Goal: Task Accomplishment & Management: Use online tool/utility

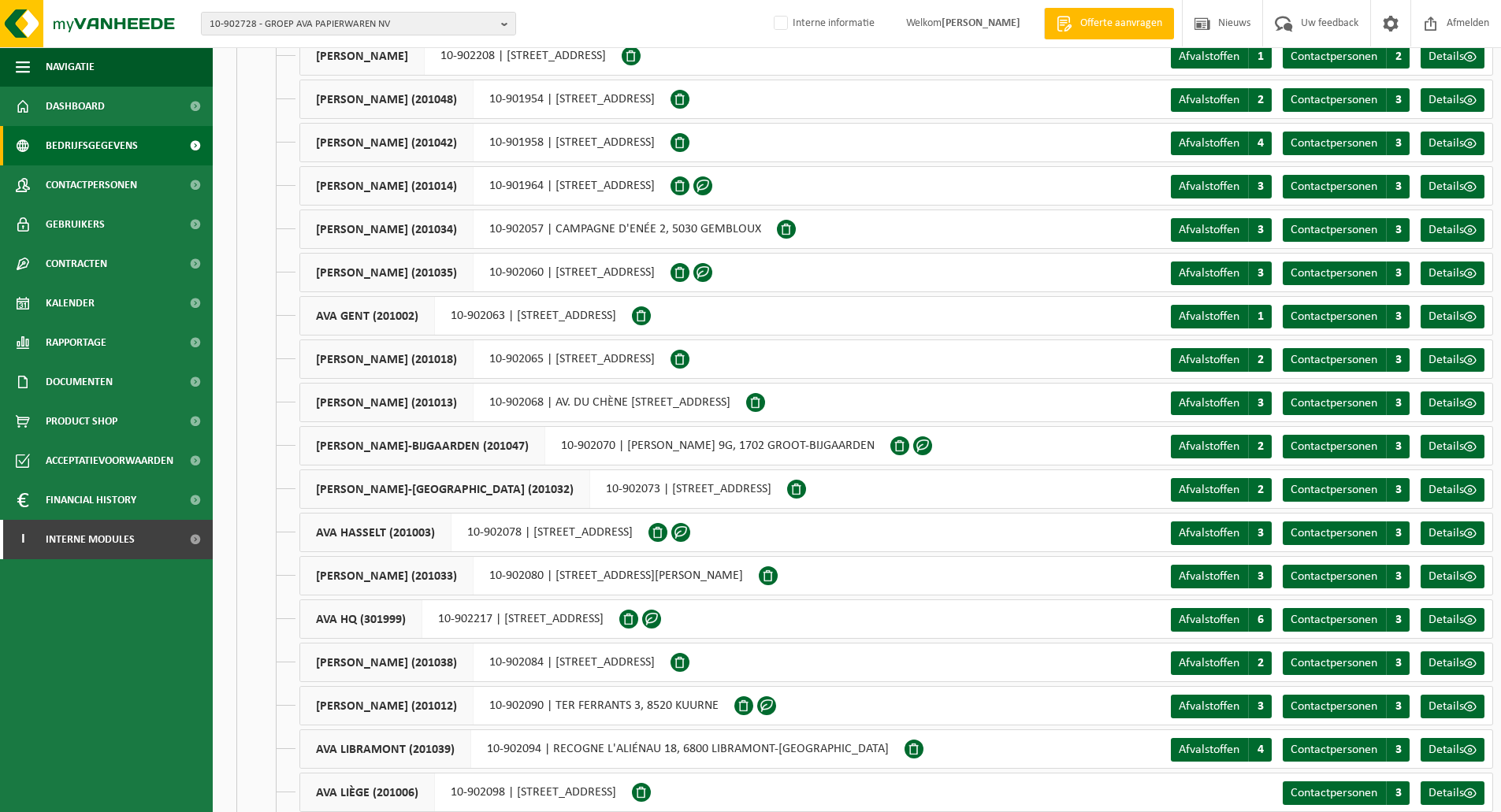
scroll to position [363, 0]
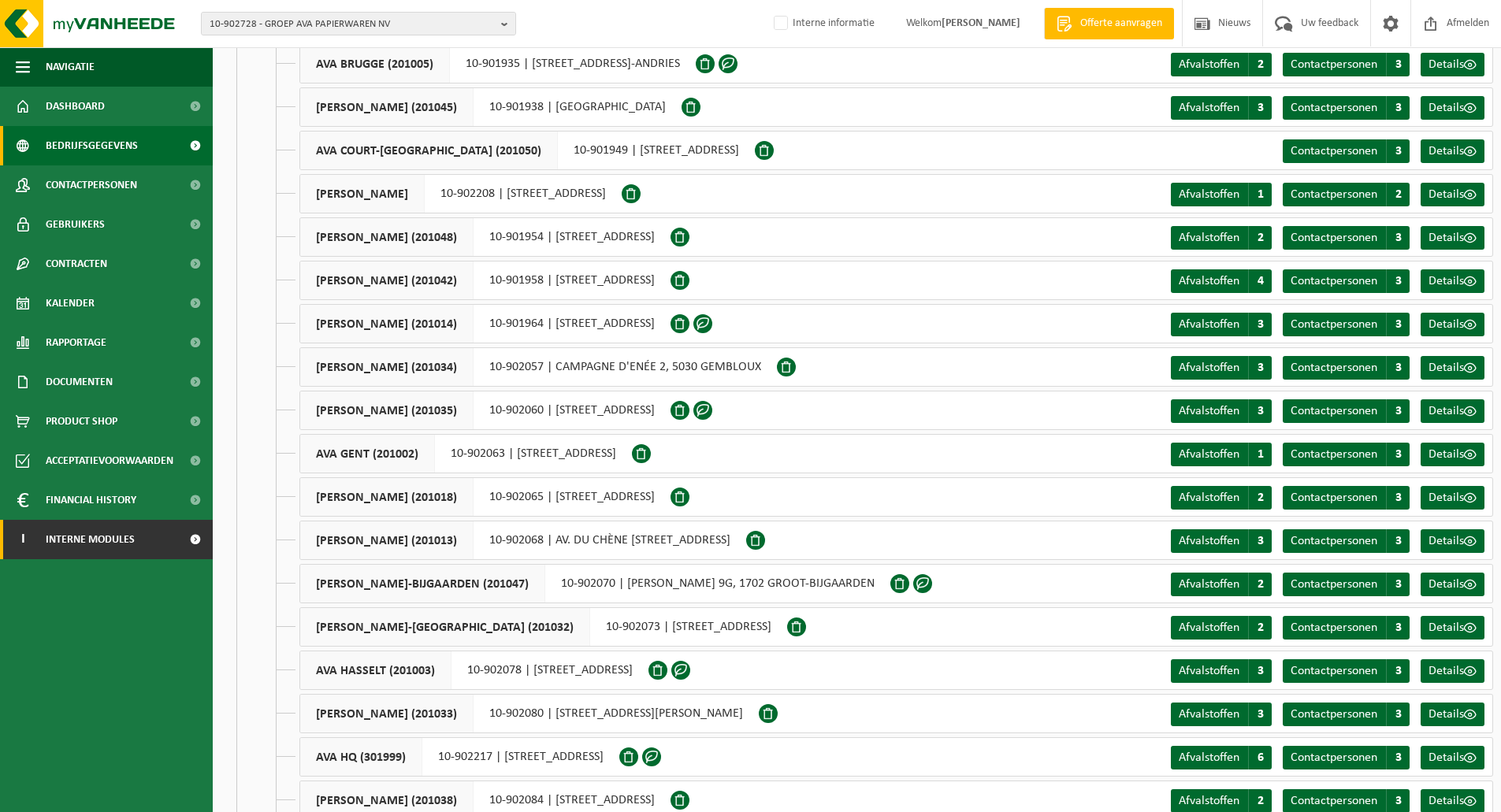
click at [100, 541] on span "Interne modules" at bounding box center [90, 539] width 89 height 40
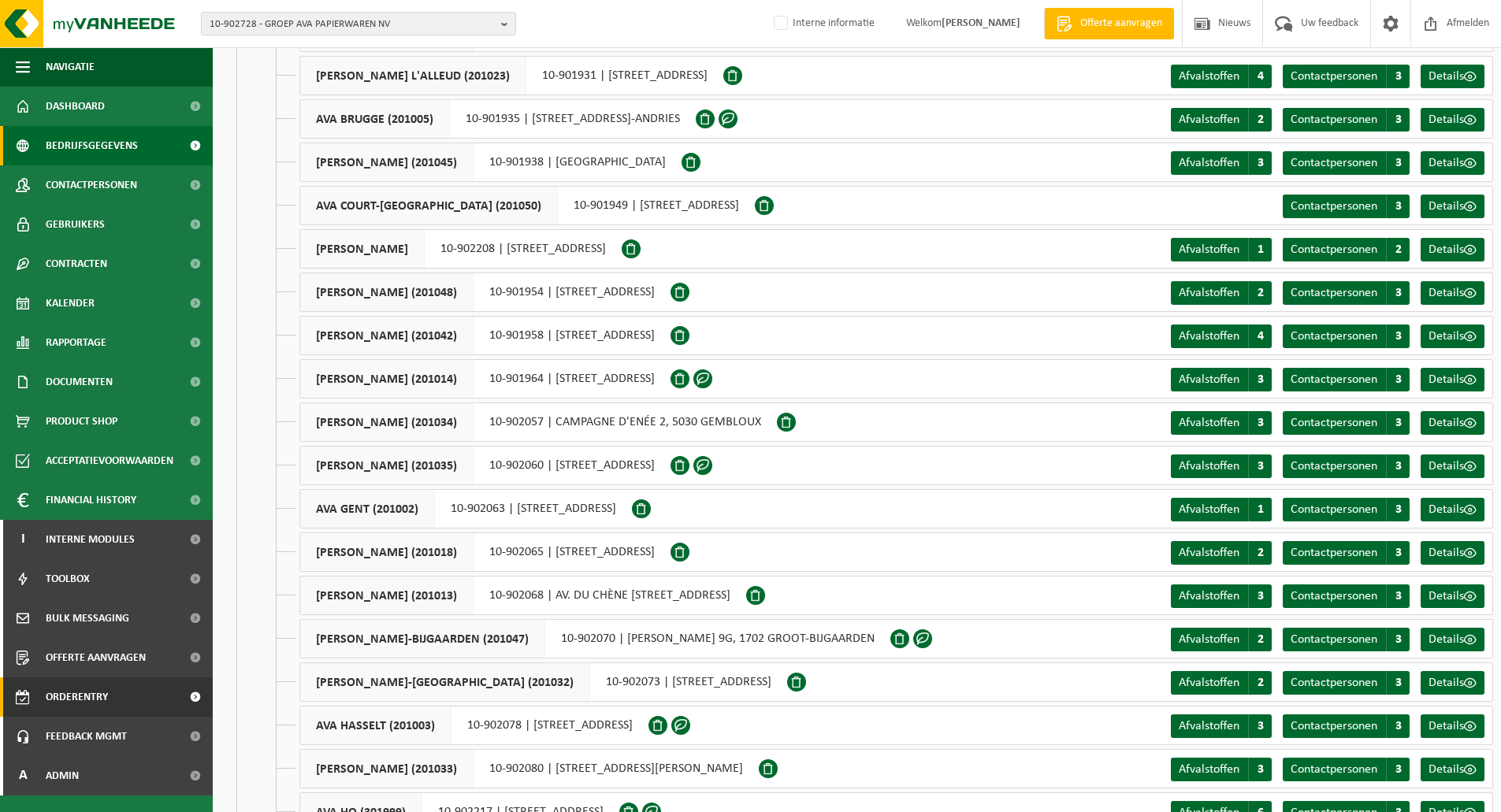
scroll to position [394, 0]
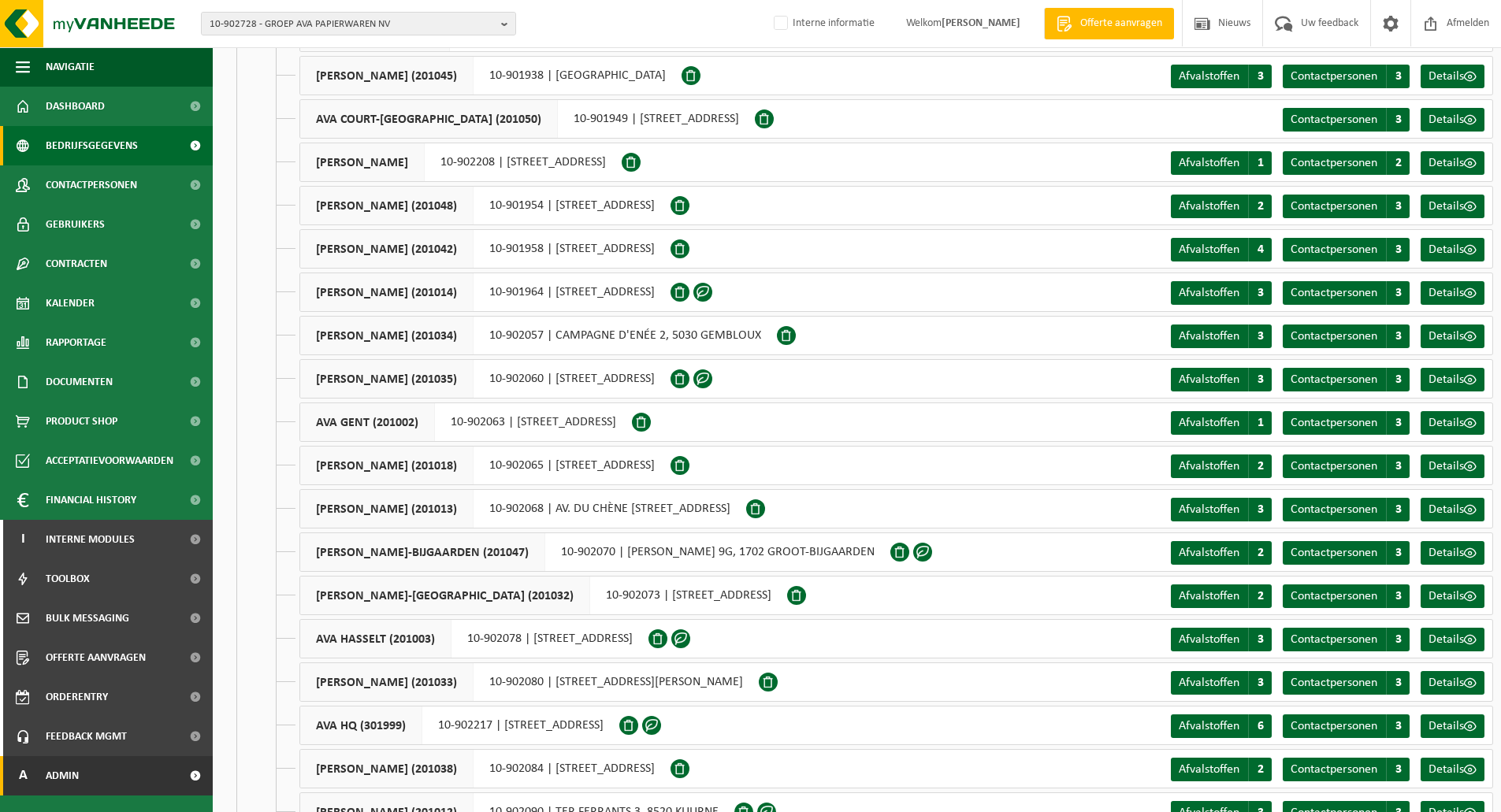
click at [69, 776] on span "Admin" at bounding box center [62, 776] width 33 height 40
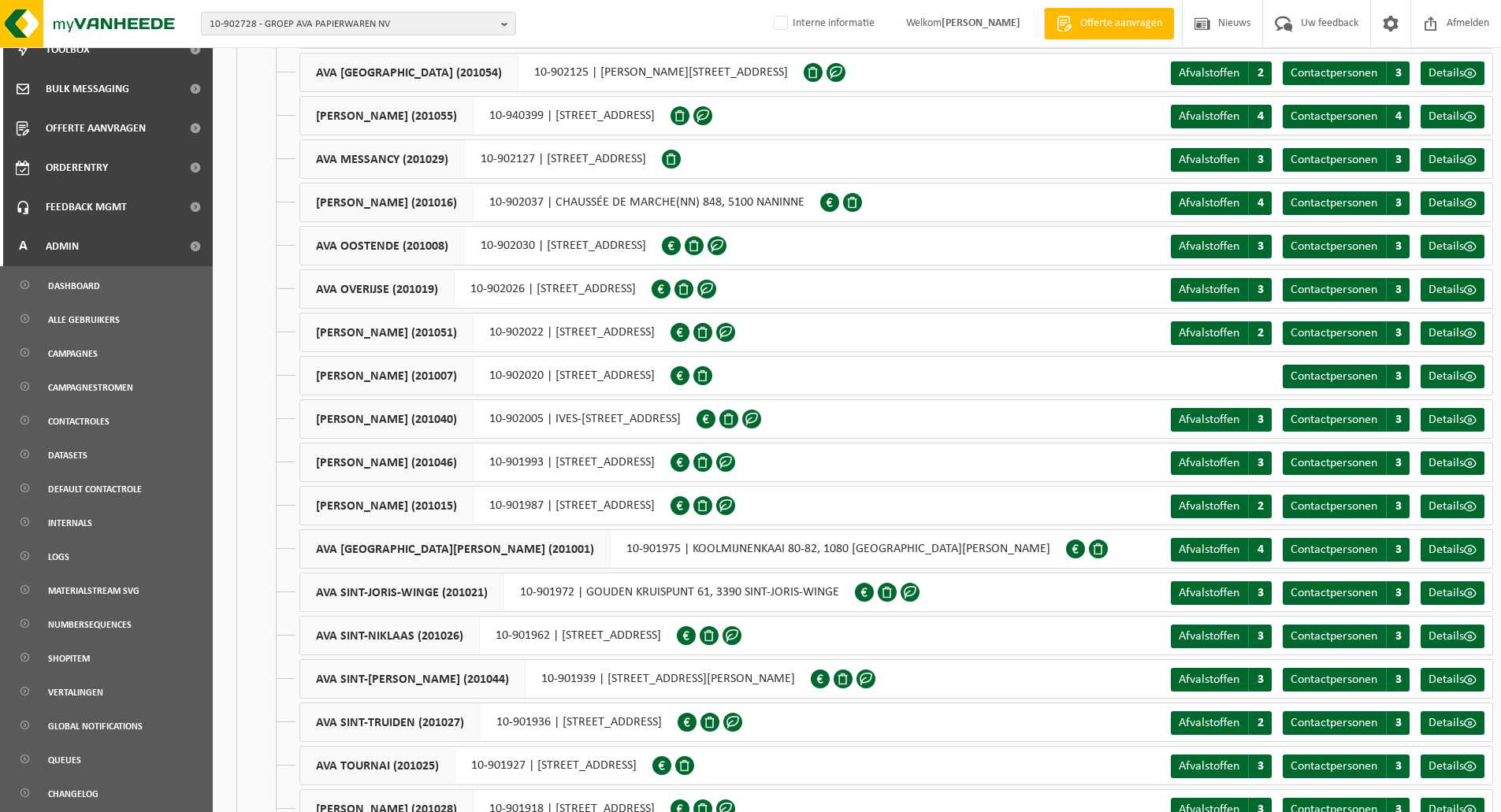
scroll to position [1780, 0]
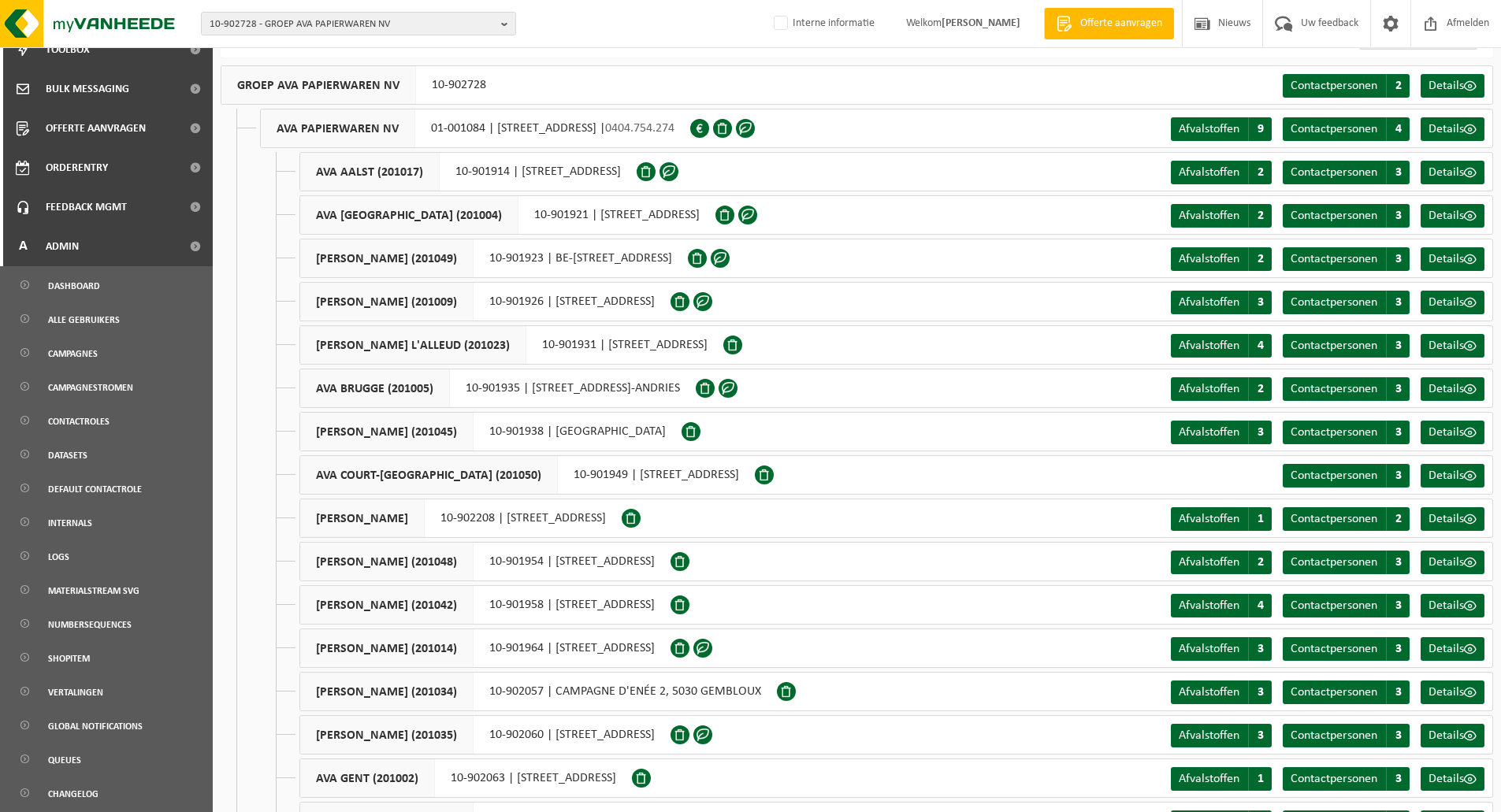
scroll to position [0, 0]
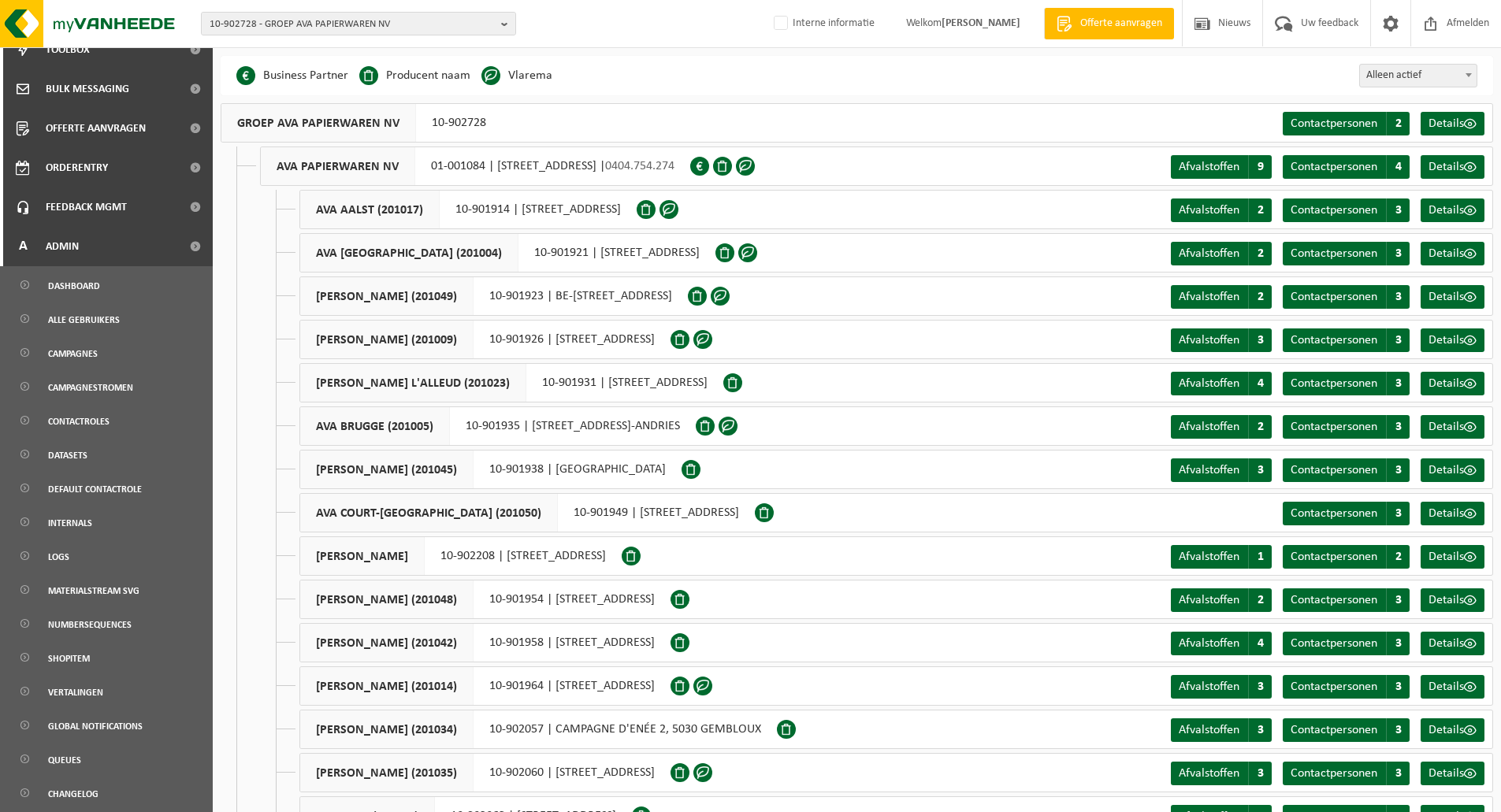
click at [669, 92] on div "Business Partner Producent naam Treatment Center Data Center Gearchiveerd Vlare…" at bounding box center [856, 75] width 1272 height 40
click at [589, 38] on div "10-902728 - GROEP AVA PAPIERWAREN NV 10-902728 - GROEP AVA PAPIERWAREN NV 01-00…" at bounding box center [750, 23] width 1501 height 48
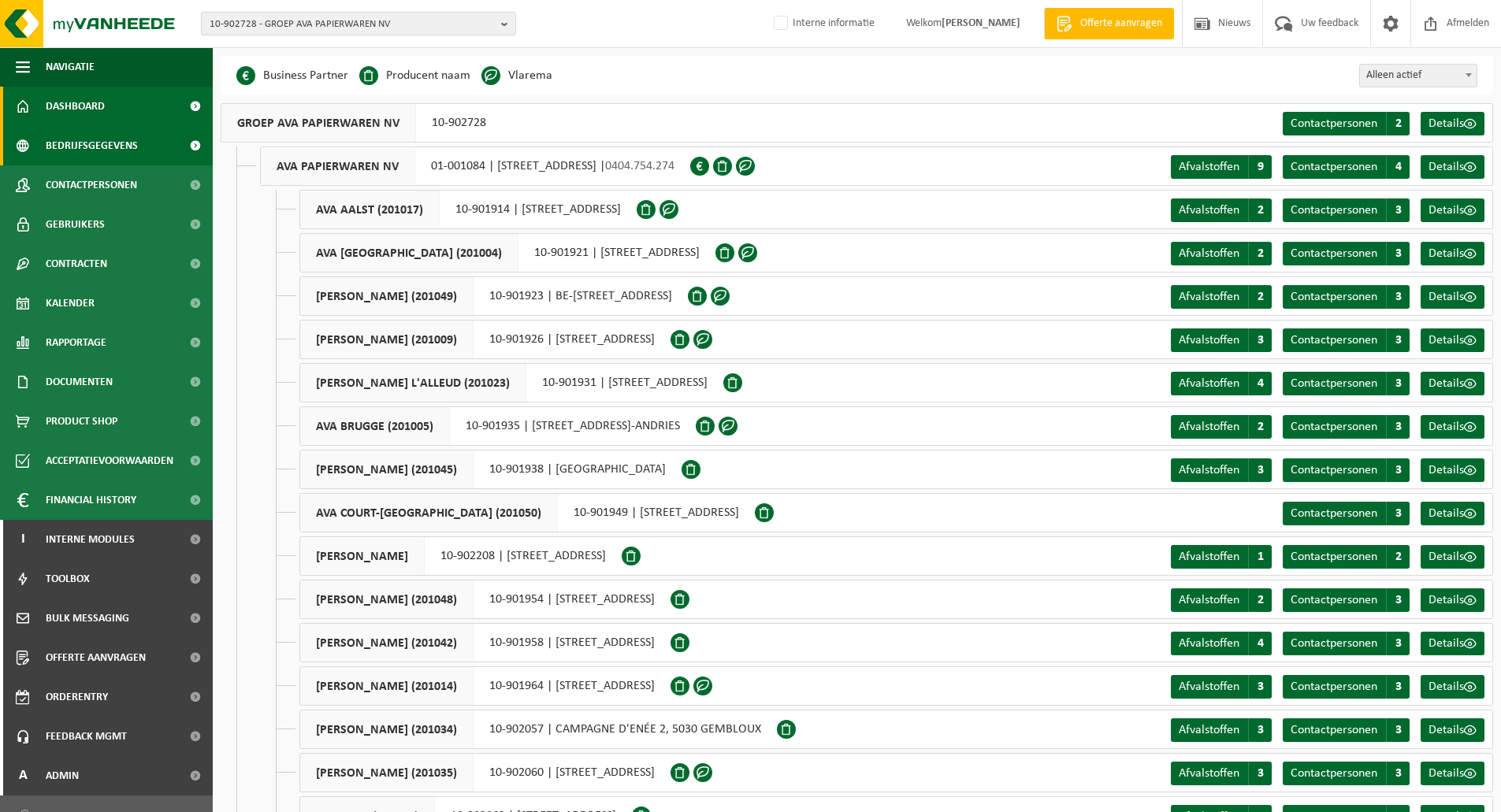
click at [72, 101] on span "Dashboard" at bounding box center [74, 106] width 59 height 40
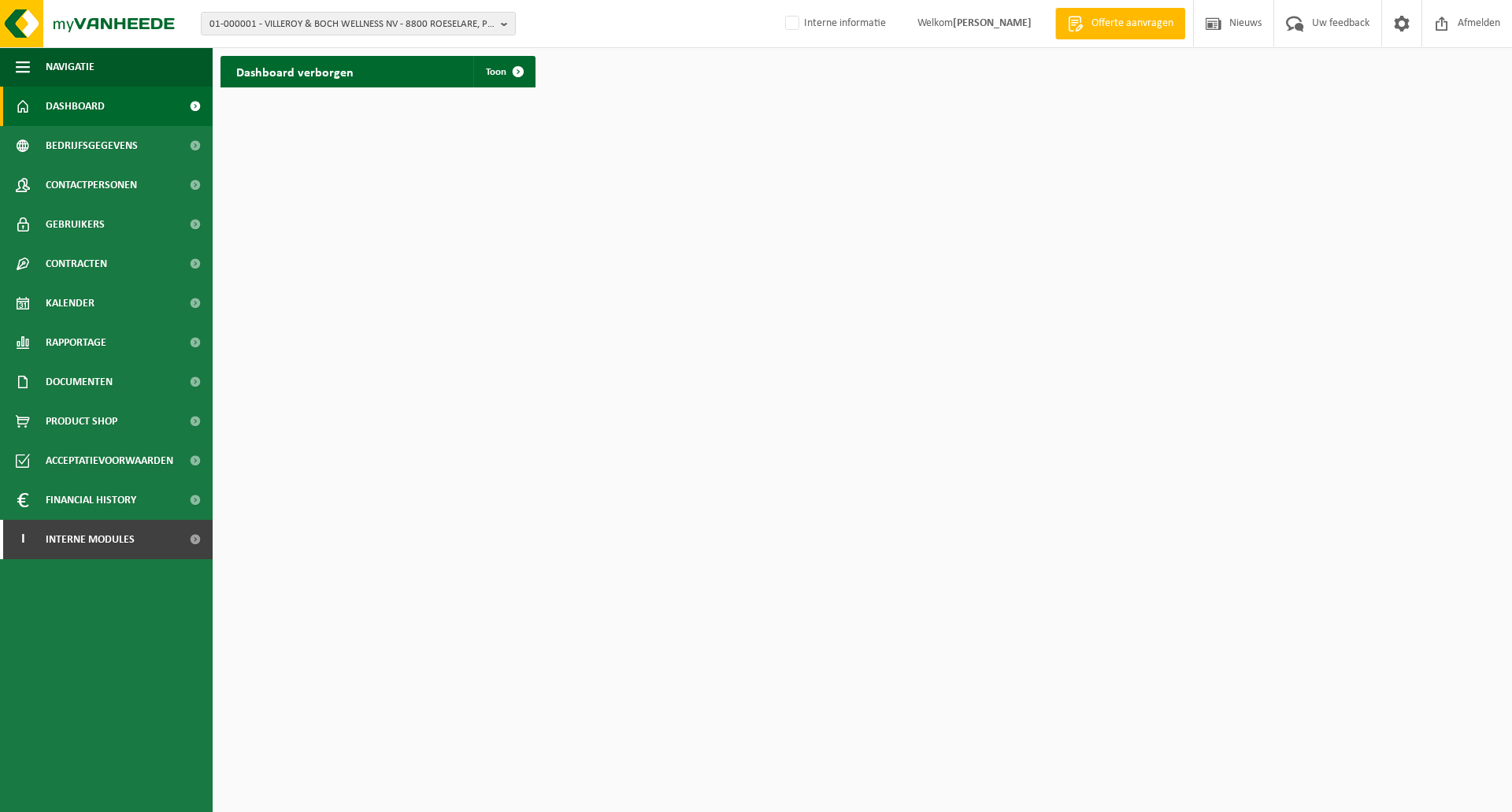
click at [611, 28] on div "01-000001 - VILLEROY & BOCH WELLNESS NV - 8800 ROESELARE, POPULIERSTRAAT 1 01-0…" at bounding box center [756, 23] width 1512 height 48
click at [430, 78] on div "Dashboard verborgen Toon" at bounding box center [377, 71] width 315 height 32
click at [512, 70] on span at bounding box center [518, 71] width 32 height 32
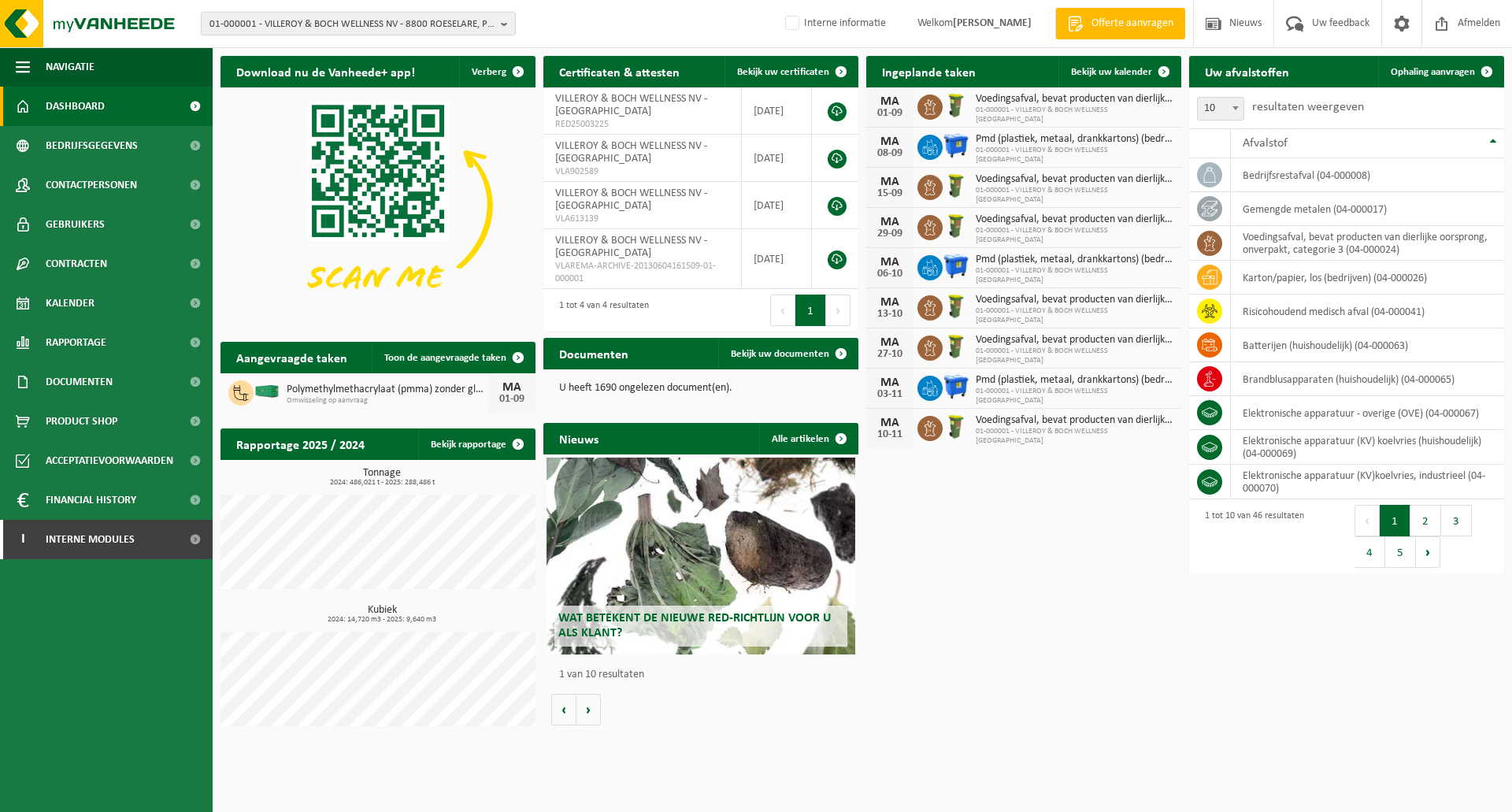
click at [989, 546] on div "Download nu de Vanheede+ app! Verberg Certificaten & attesten Bekijk uw certifi…" at bounding box center [863, 394] width 1292 height 694
click at [977, 540] on div "Download nu de Vanheede+ app! Verberg Certificaten & attesten Bekijk uw certifi…" at bounding box center [863, 394] width 1292 height 694
click at [87, 540] on span "Interne modules" at bounding box center [90, 539] width 89 height 40
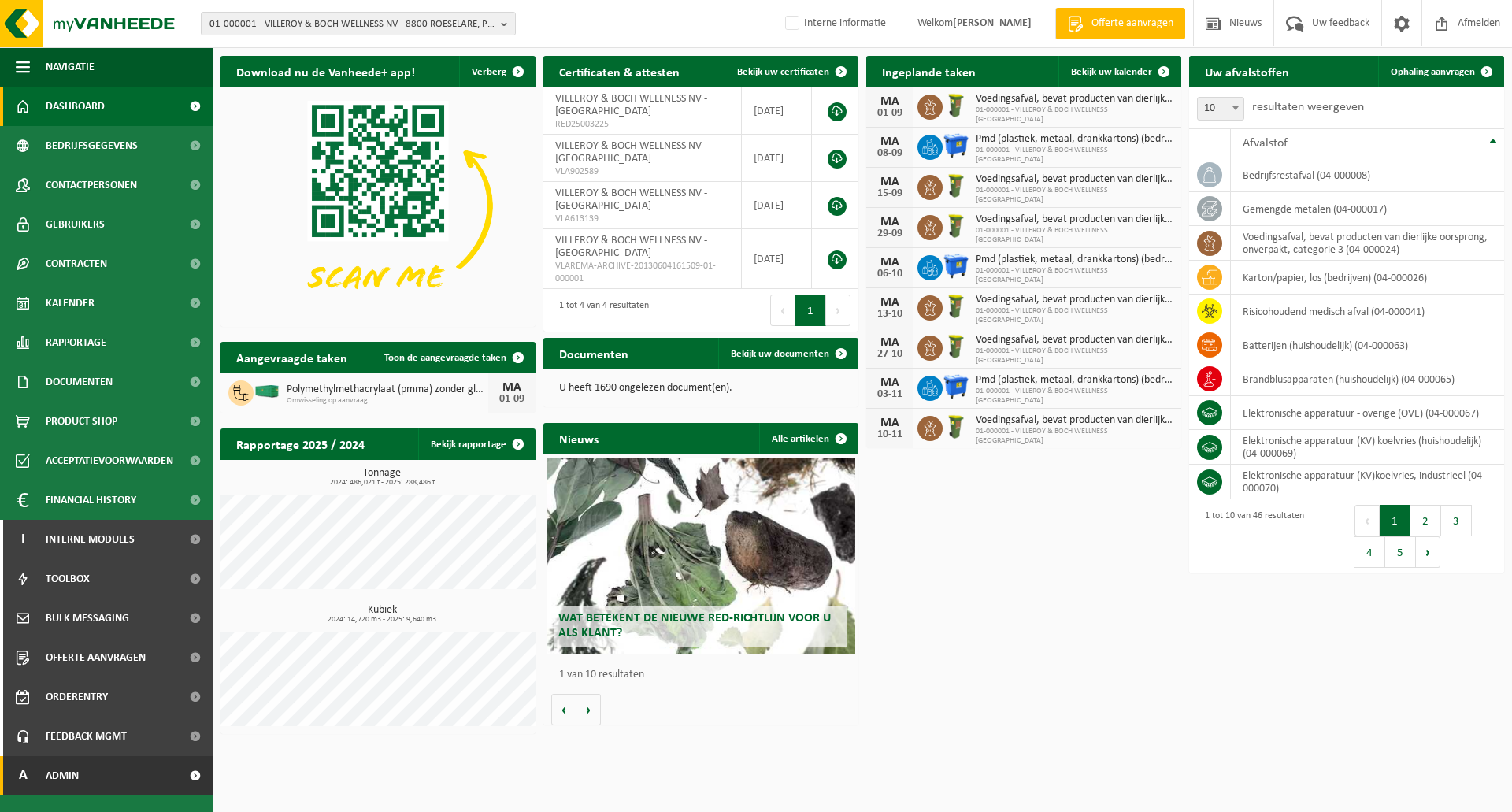
click at [84, 762] on link "A Admin" at bounding box center [106, 776] width 213 height 40
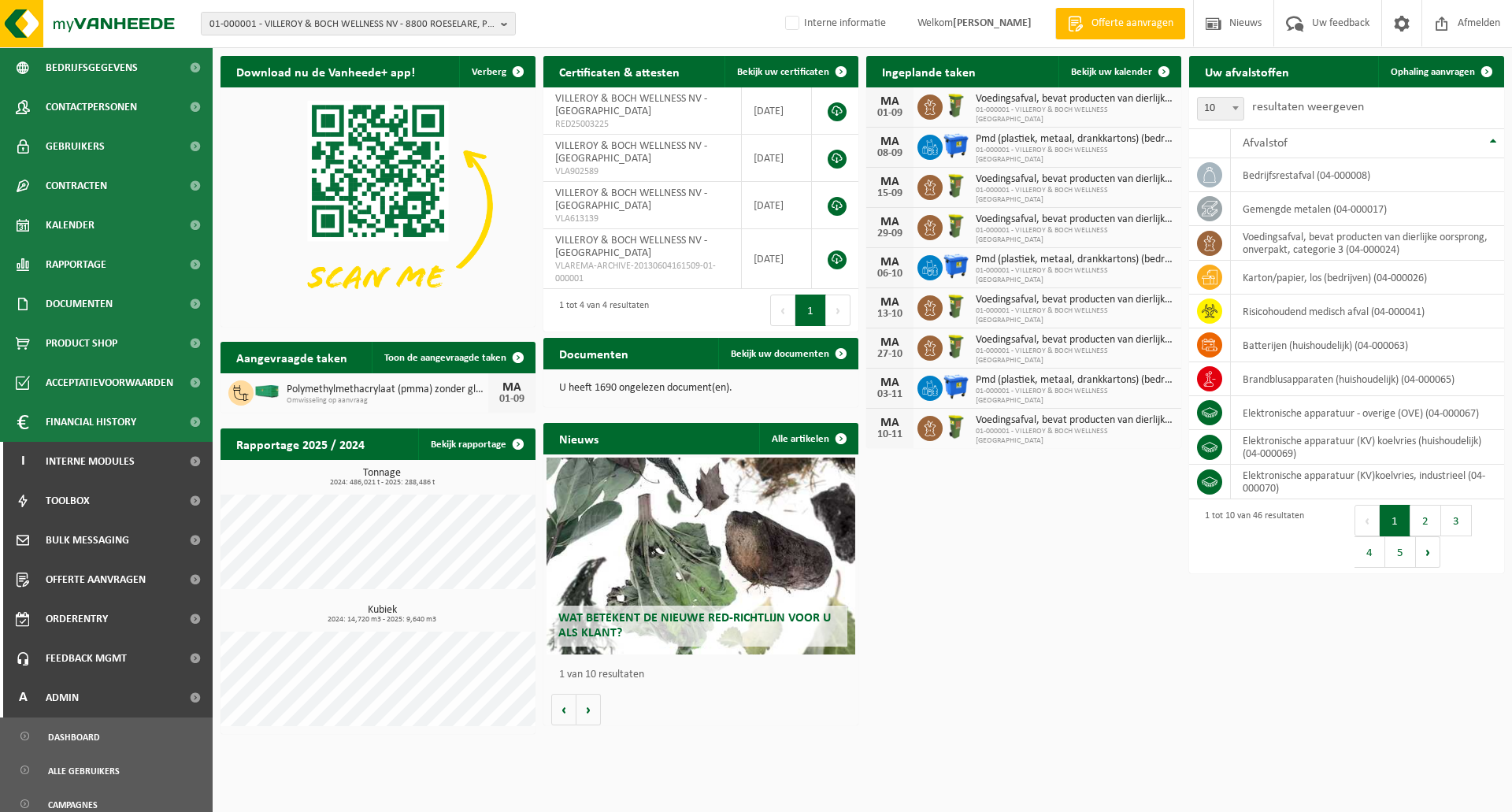
scroll to position [529, 0]
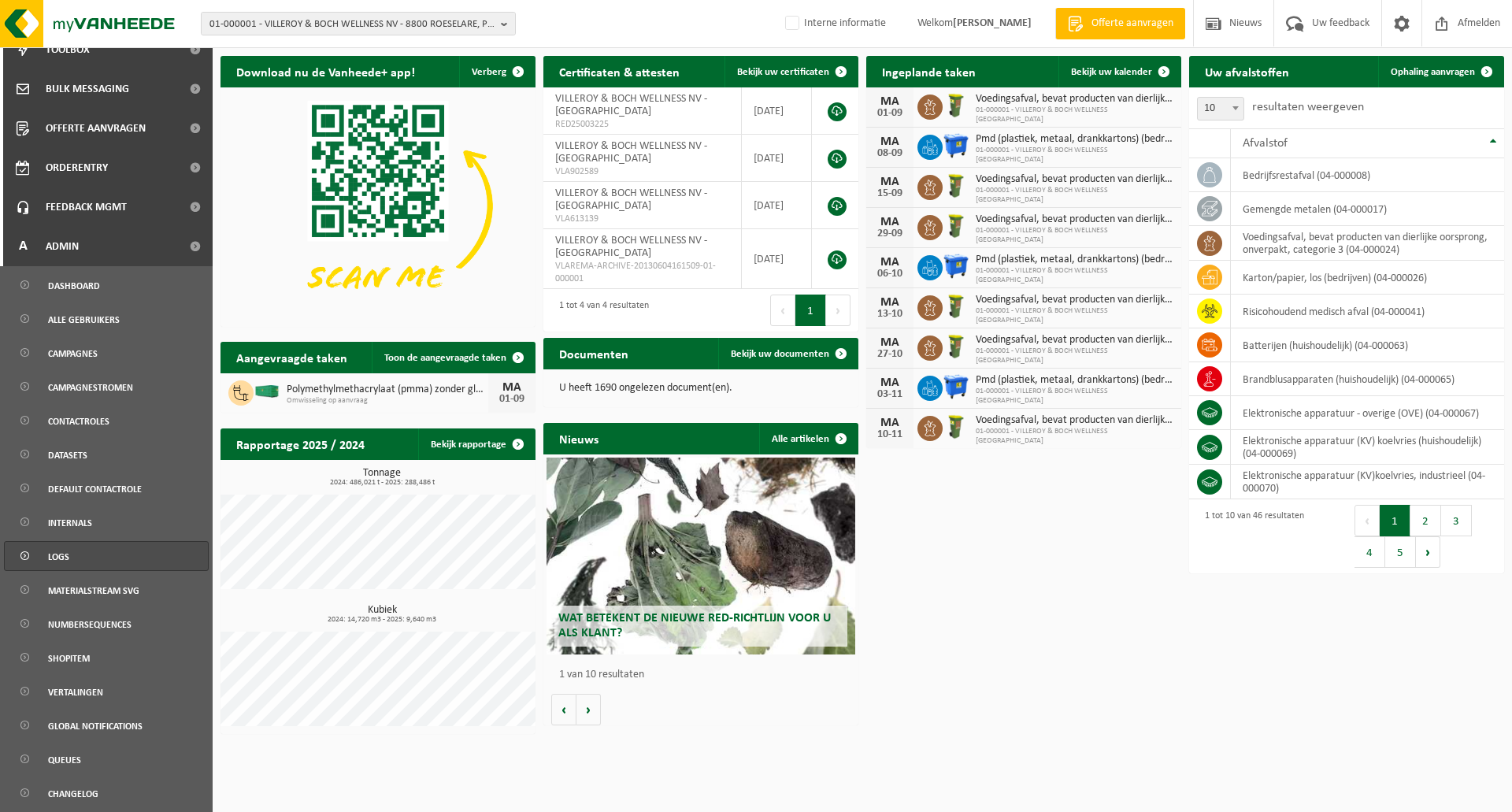
click at [62, 553] on span "Logs" at bounding box center [58, 556] width 21 height 30
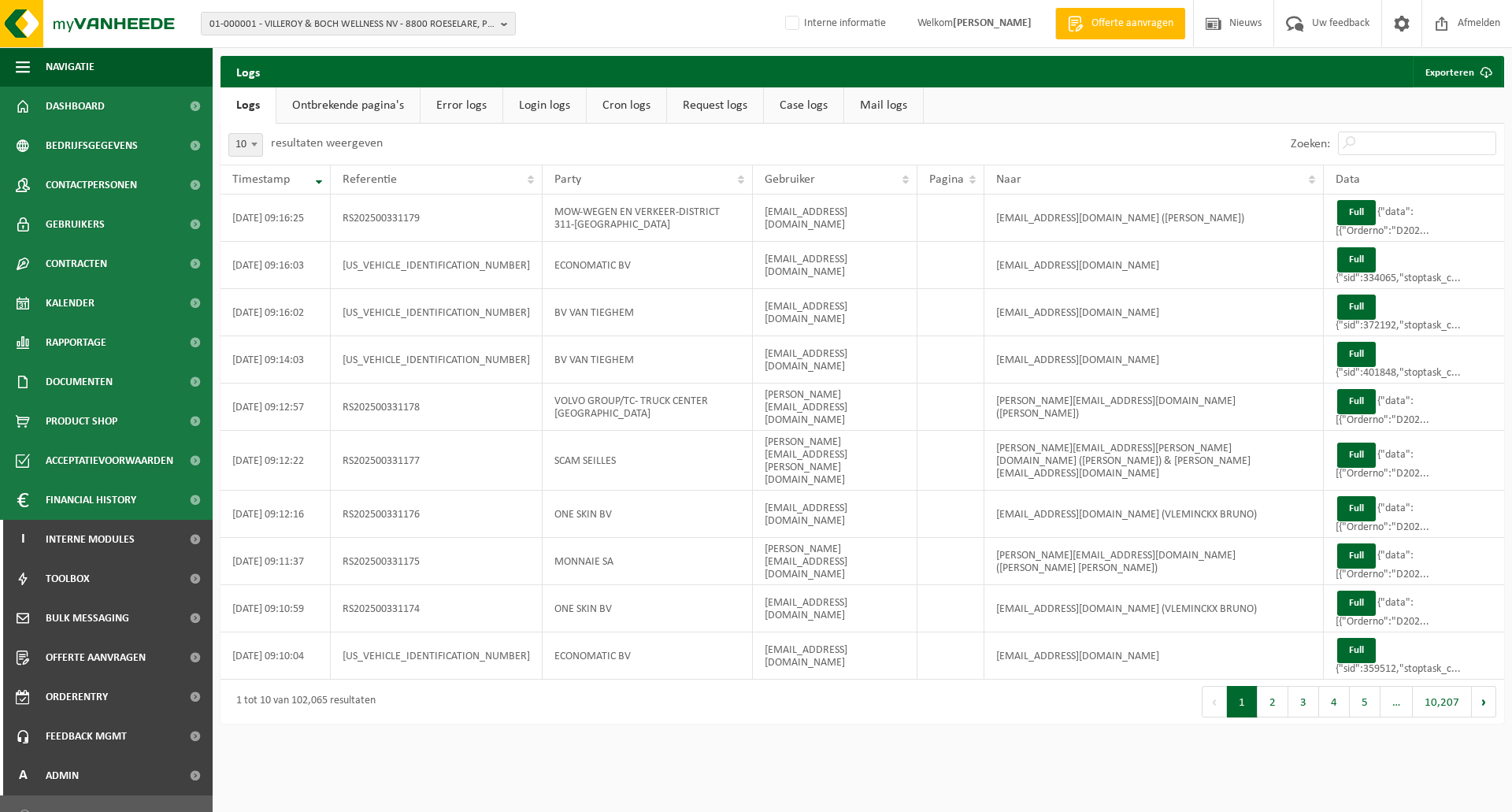
click at [742, 104] on link "Request logs" at bounding box center [715, 105] width 96 height 36
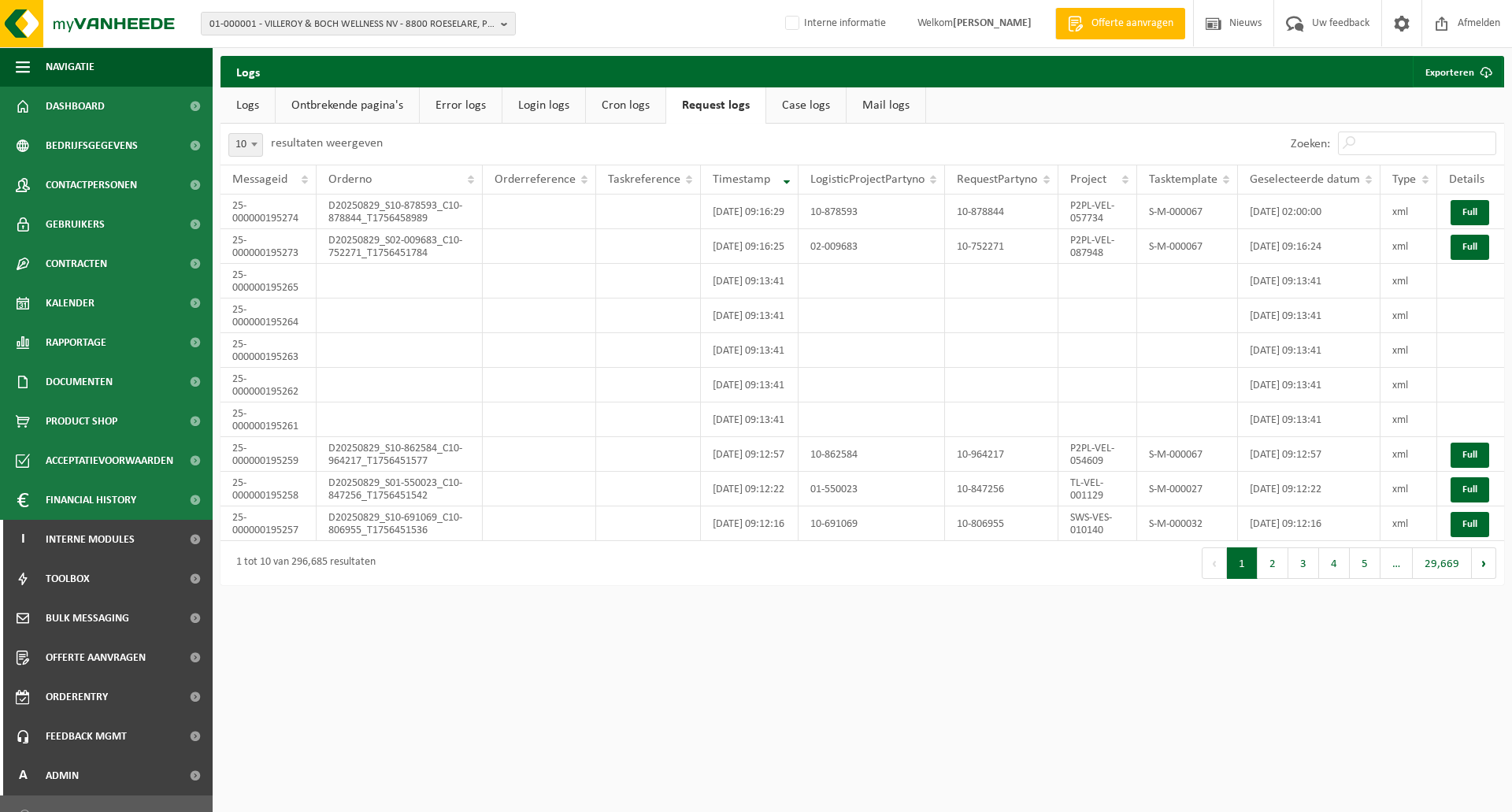
click at [1002, 141] on div "Zoeken:" at bounding box center [1183, 144] width 642 height 41
click at [861, 160] on div "10 25 50 100 10 resultaten weergeven" at bounding box center [541, 144] width 642 height 41
click at [787, 107] on link "Case logs" at bounding box center [806, 105] width 79 height 36
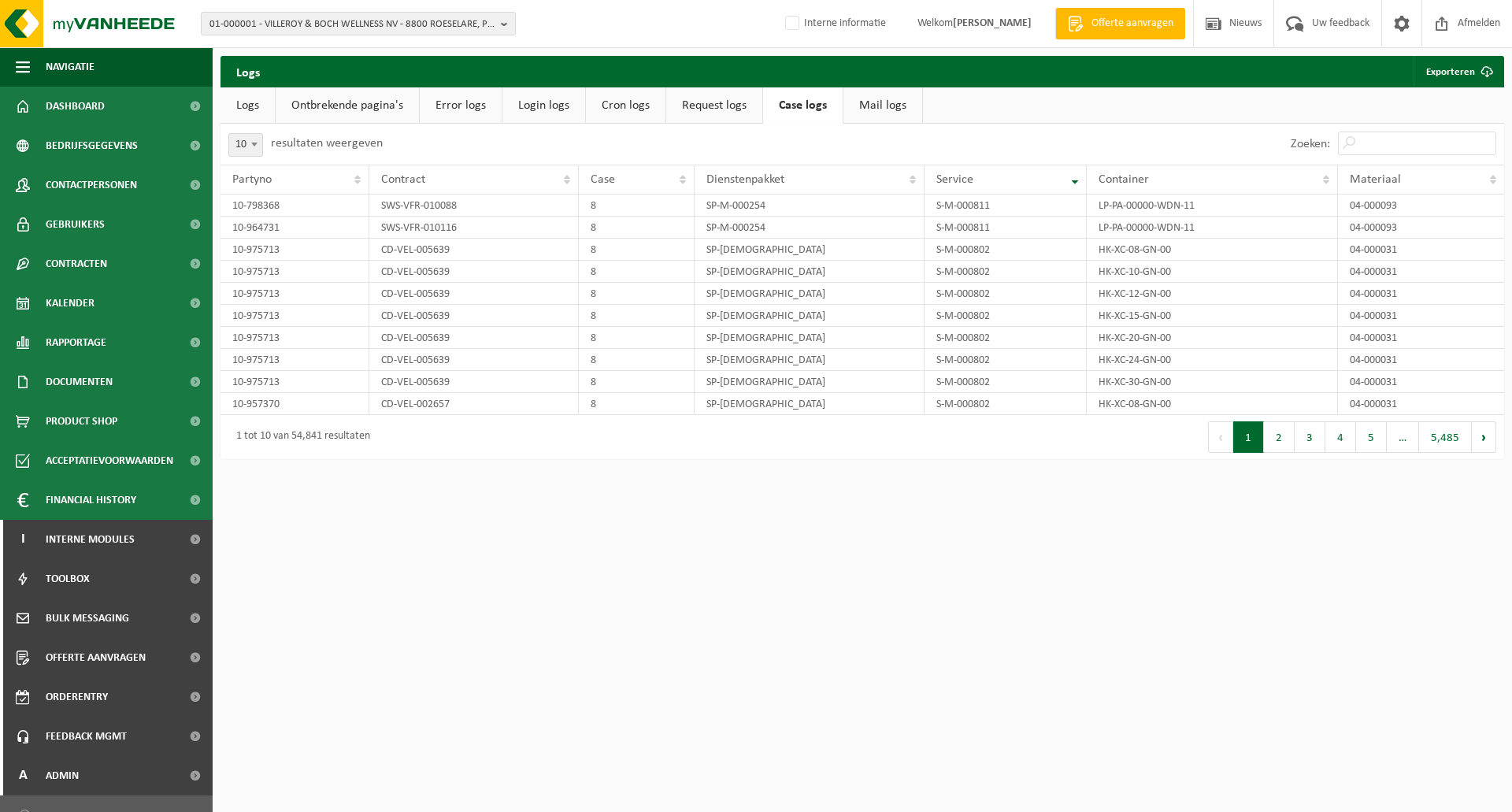
click at [883, 103] on link "Mail logs" at bounding box center [882, 105] width 79 height 36
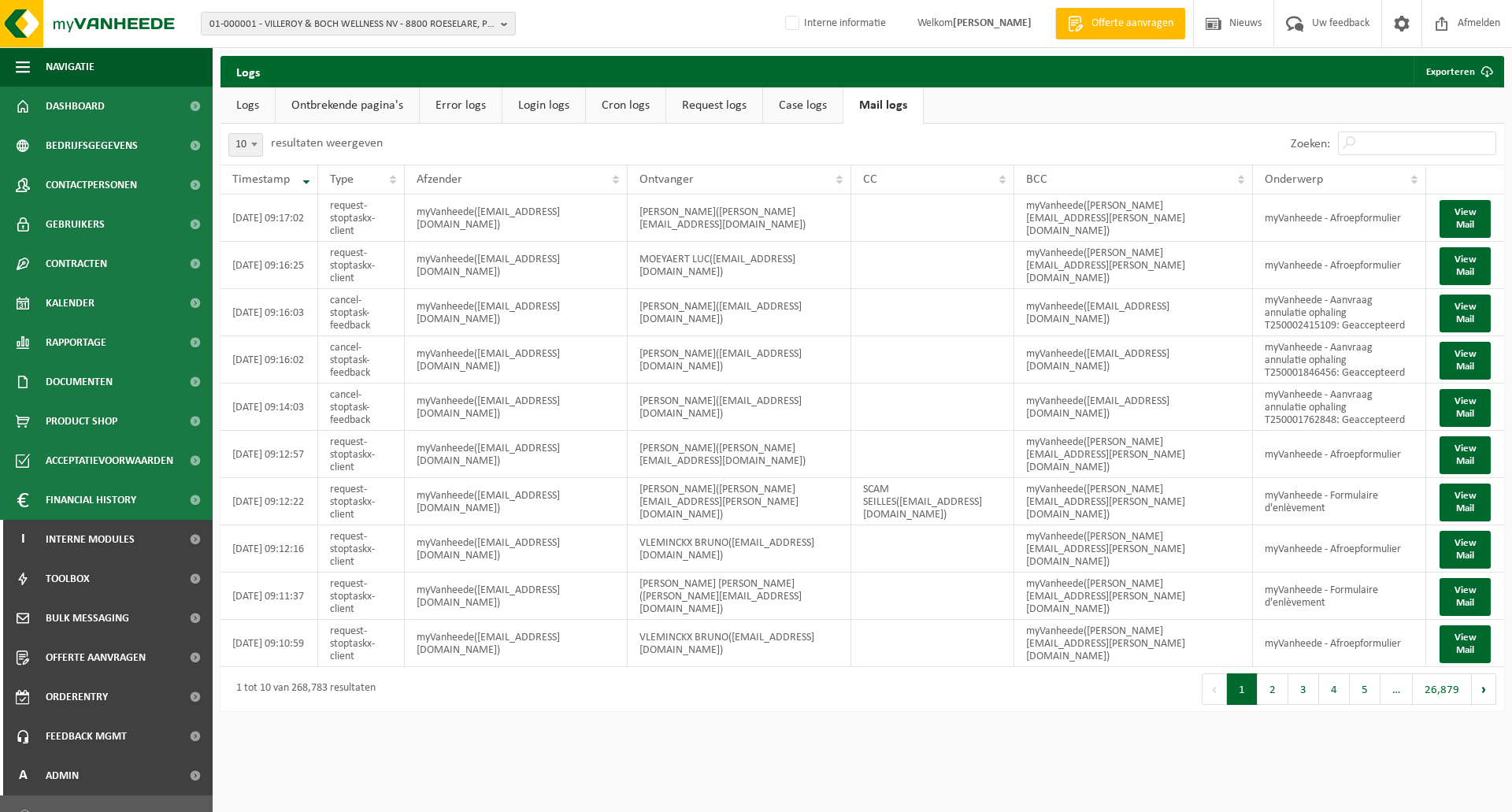
click at [794, 104] on link "Case logs" at bounding box center [803, 105] width 79 height 36
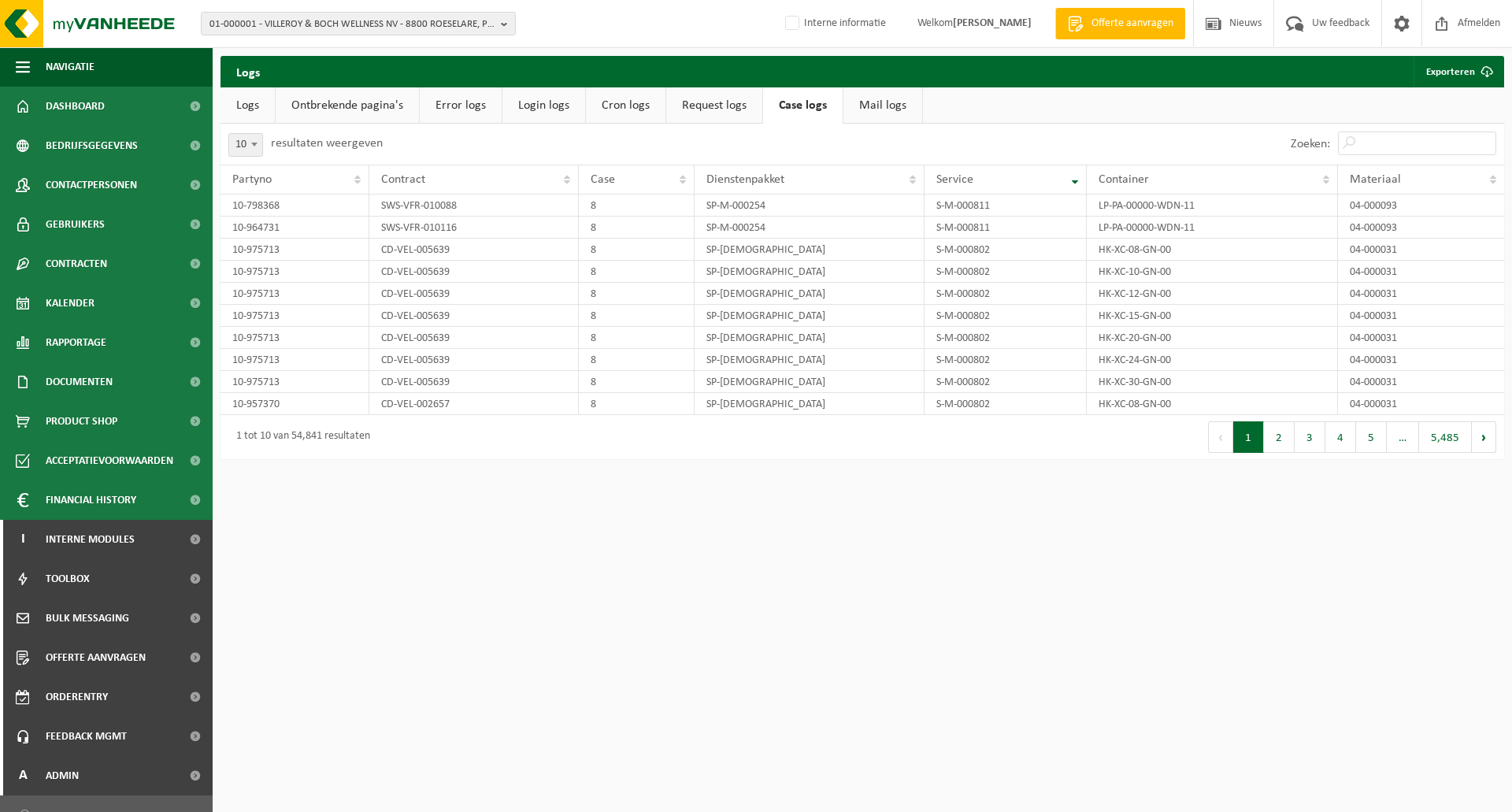
click at [716, 113] on link "Request logs" at bounding box center [714, 105] width 96 height 36
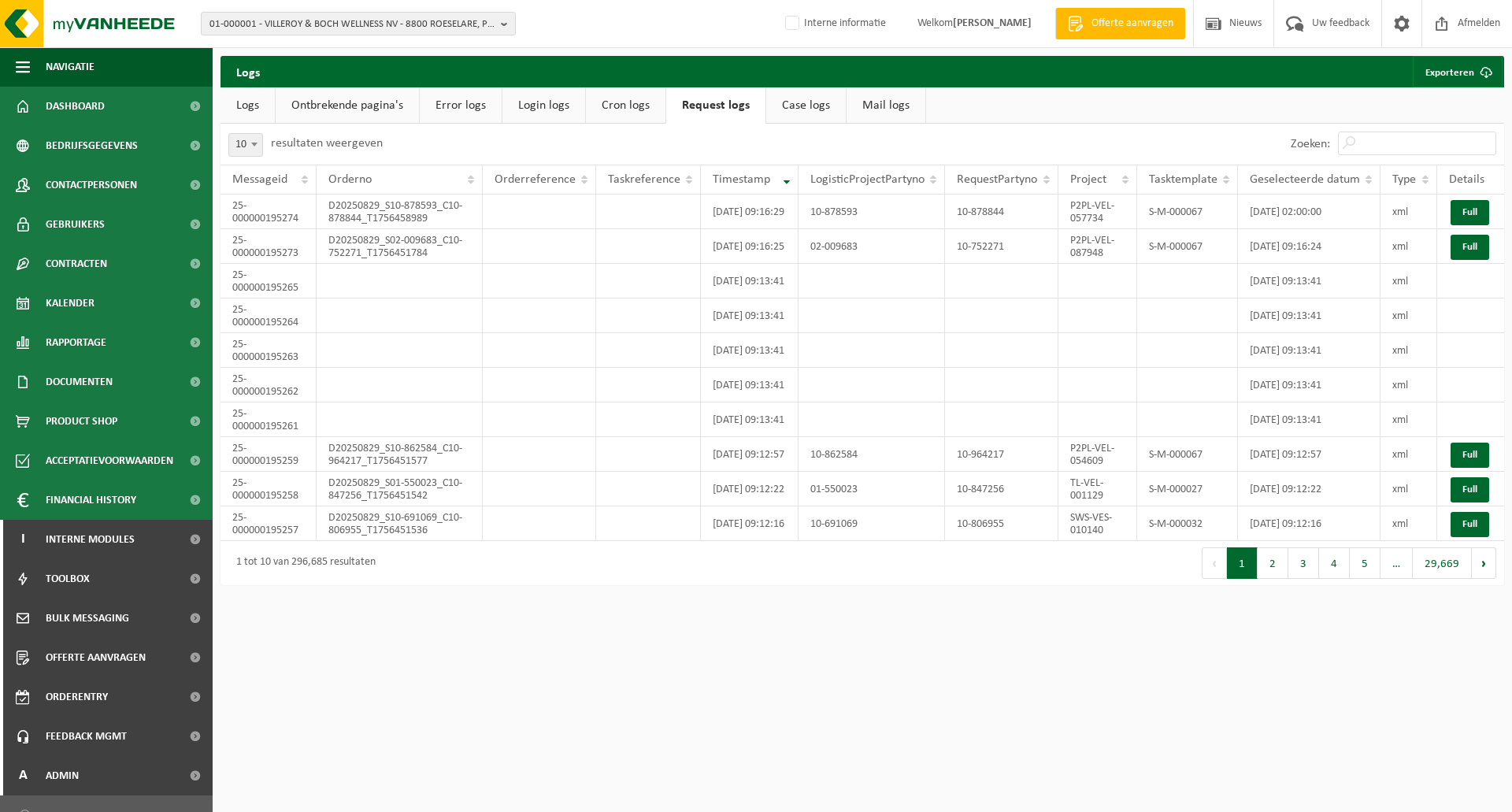
click at [254, 104] on link "Logs" at bounding box center [247, 105] width 54 height 36
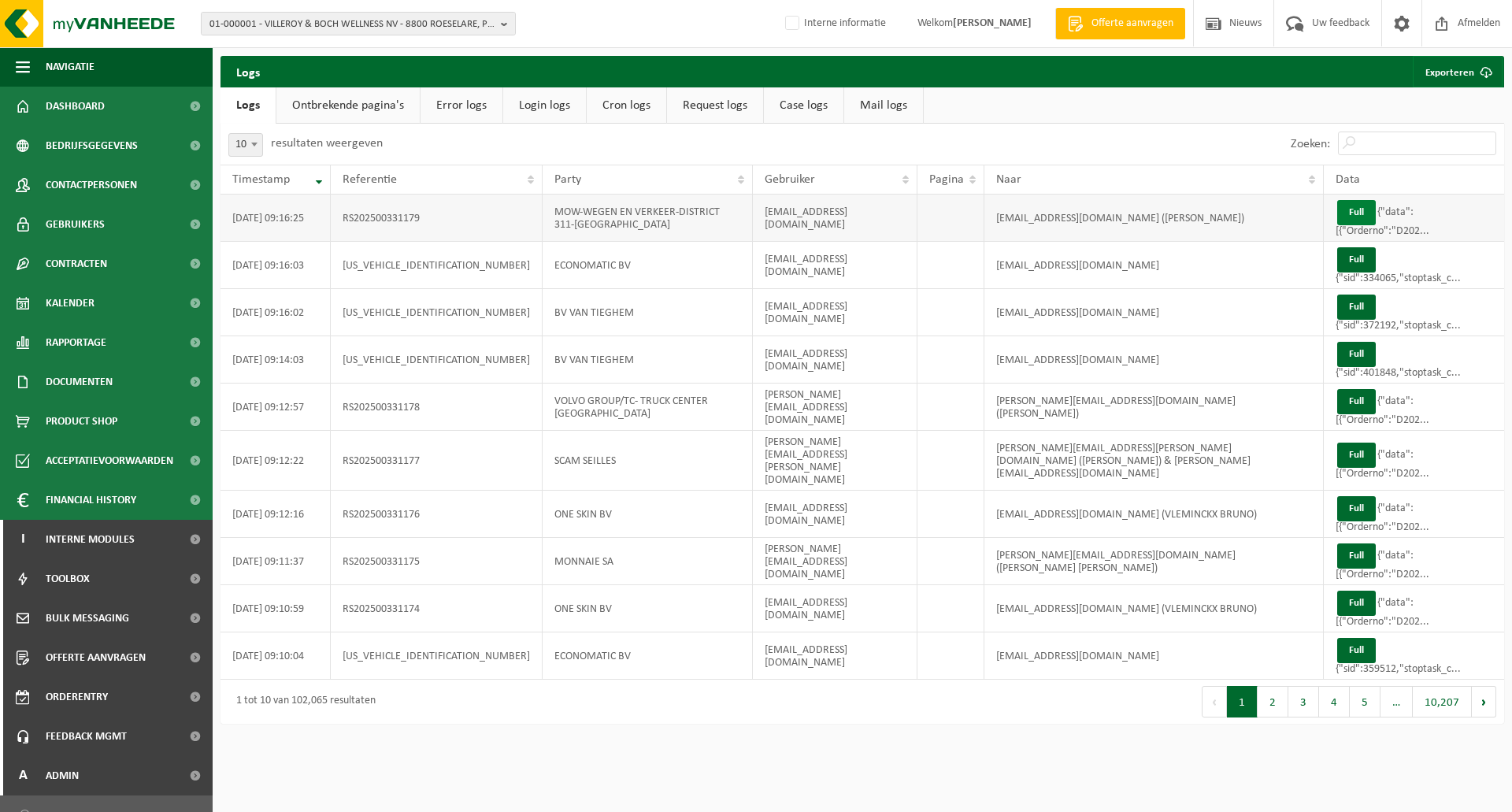
click at [1350, 210] on button "Full" at bounding box center [1357, 212] width 39 height 25
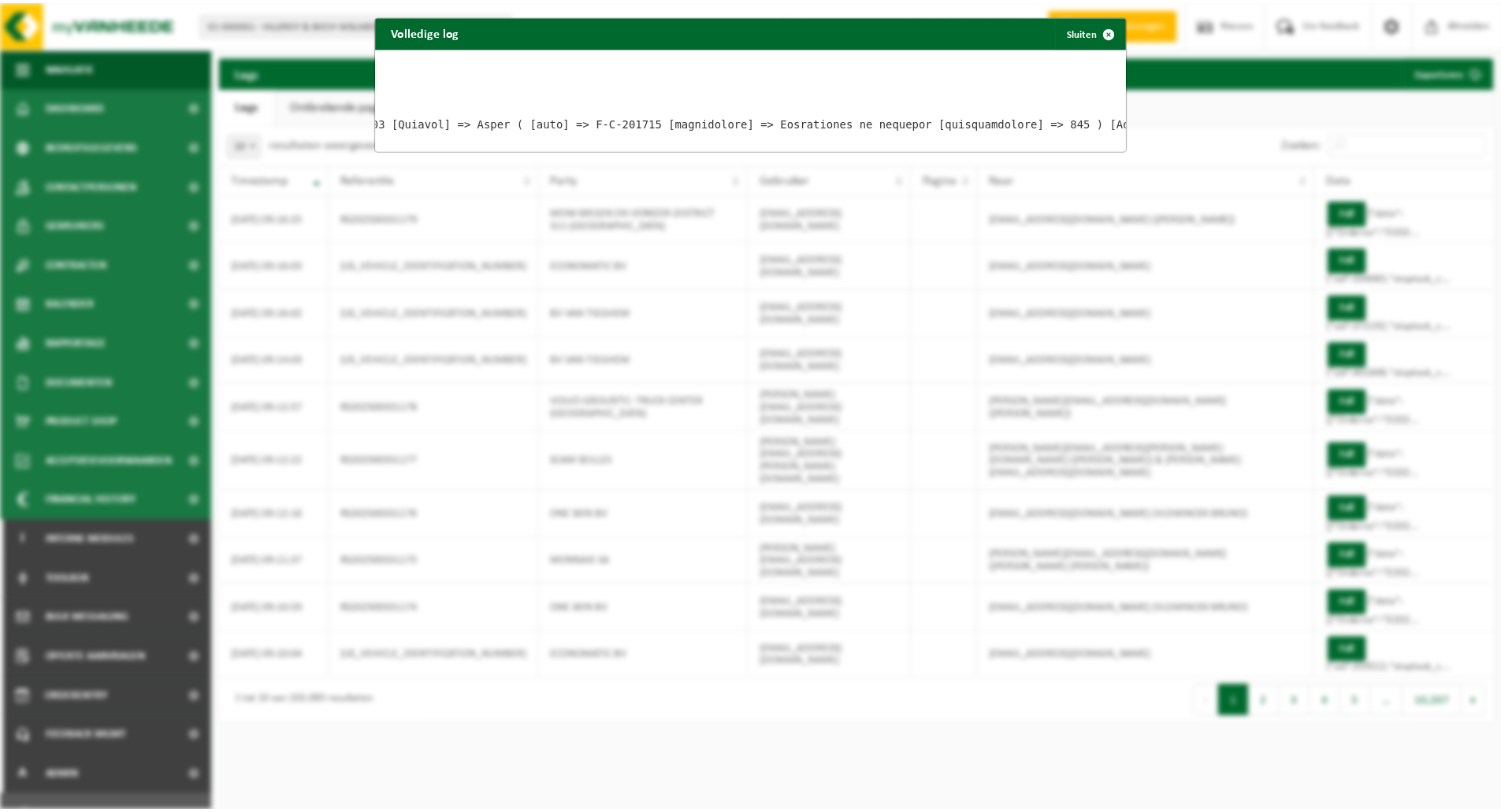
scroll to position [0, 4276]
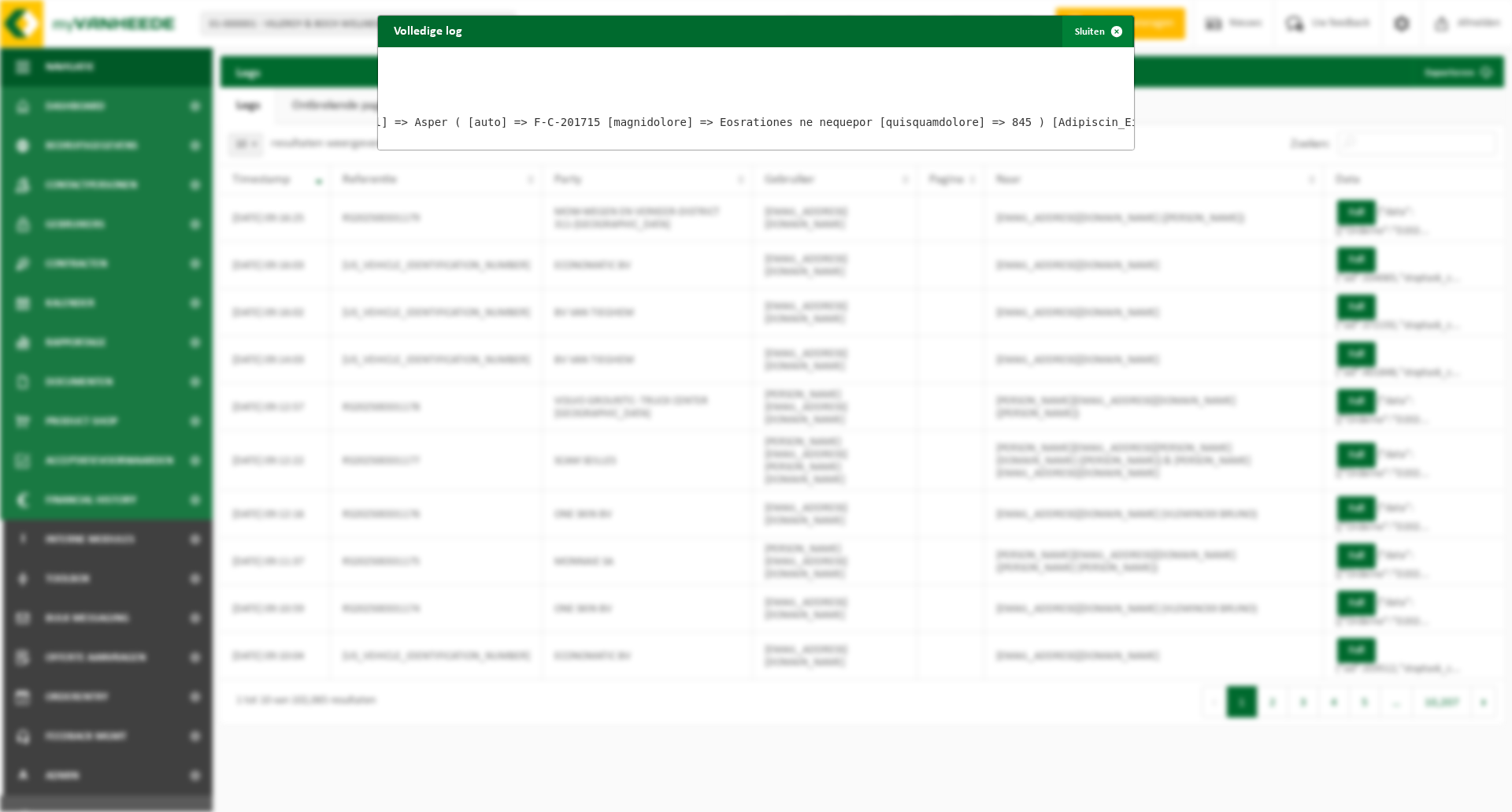
click at [1091, 33] on button "Sluiten" at bounding box center [1098, 31] width 70 height 32
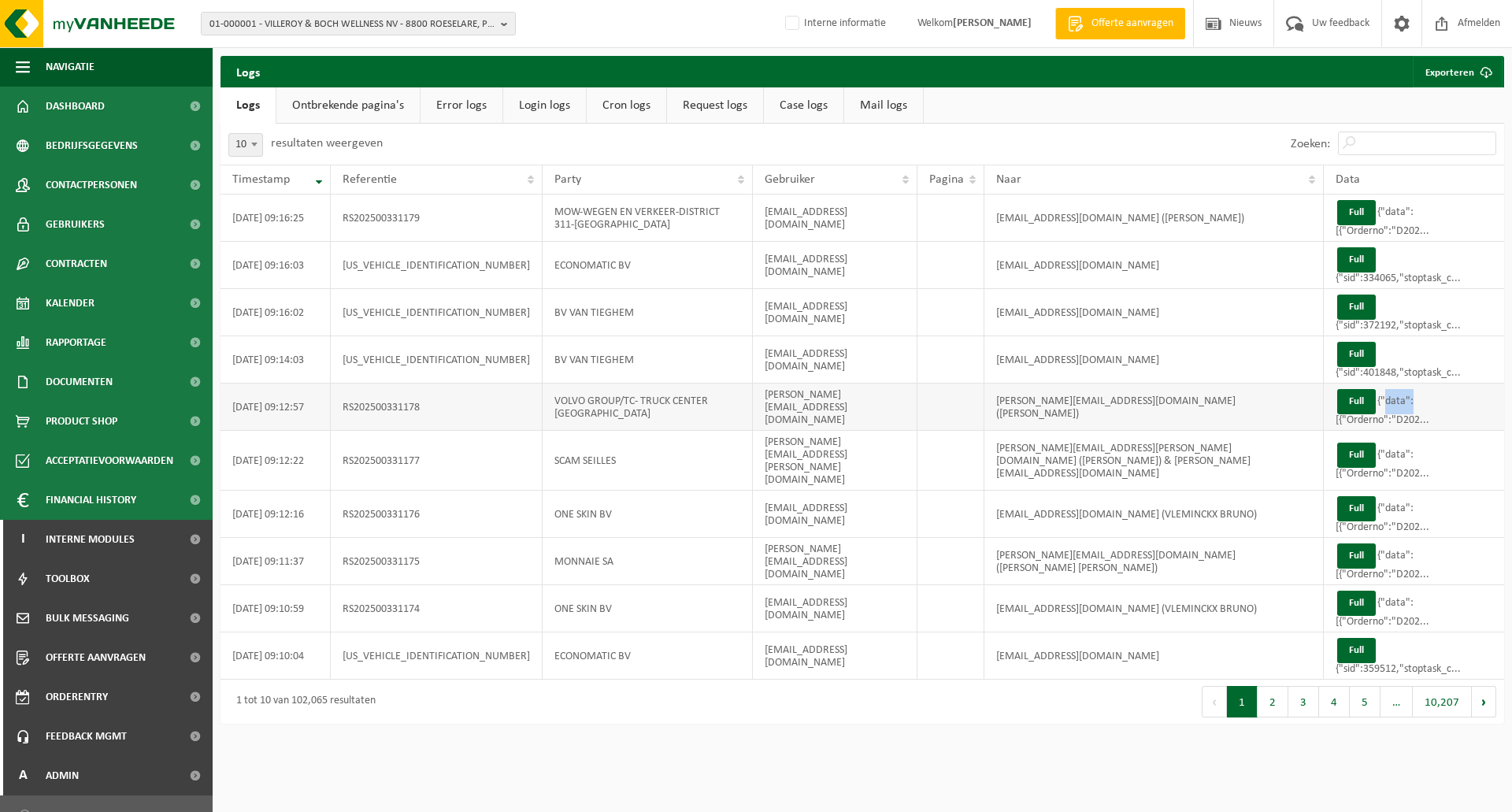
drag, startPoint x: 1405, startPoint y: 396, endPoint x: 1378, endPoint y: 396, distance: 27.0
click at [1378, 396] on td "Full {"data":[{"Orderno":"D202..." at bounding box center [1414, 407] width 181 height 47
click at [394, 210] on td "RS202500331179" at bounding box center [437, 218] width 212 height 47
click at [393, 219] on td "RS202500331179" at bounding box center [437, 218] width 212 height 47
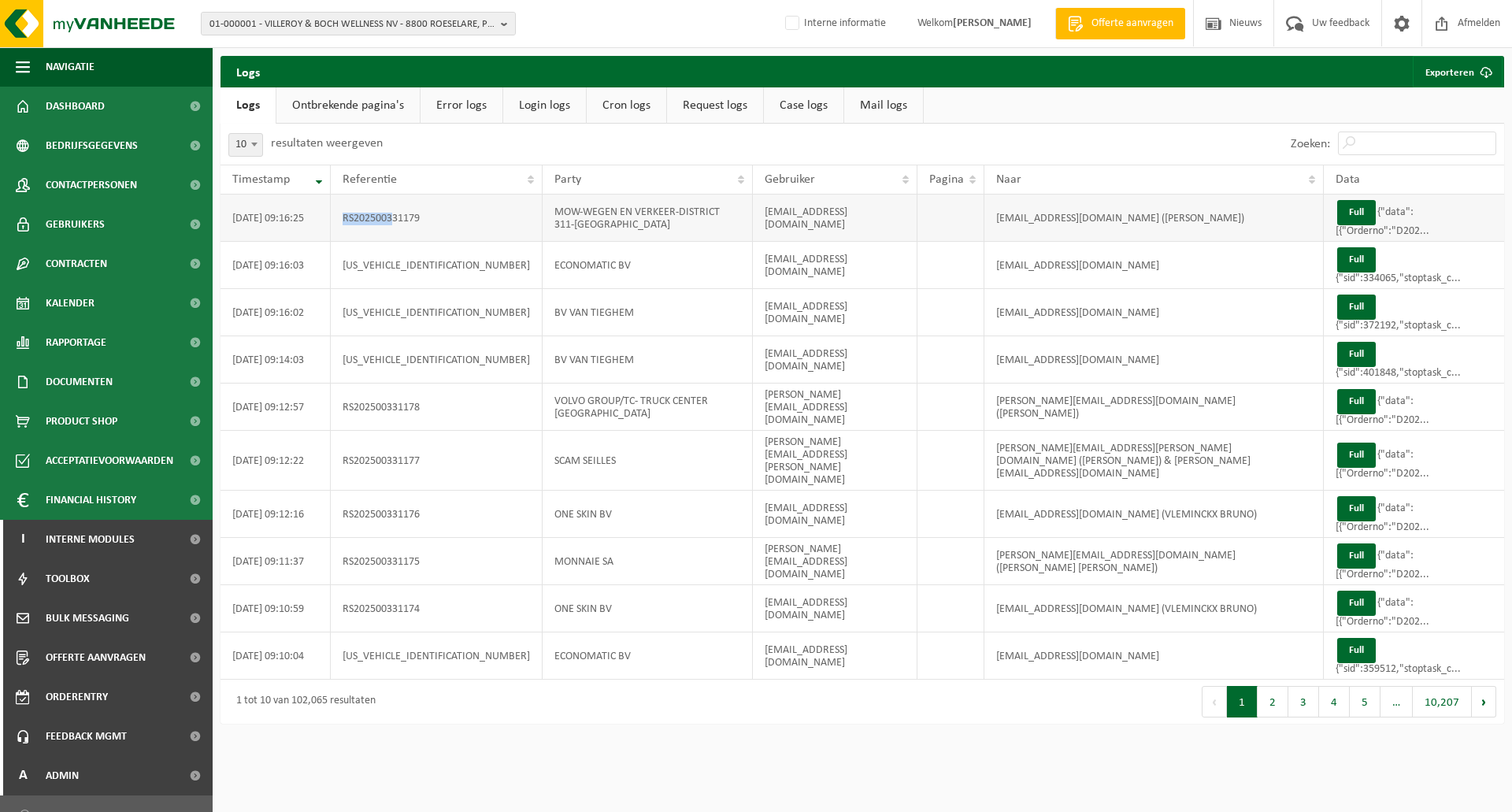
drag, startPoint x: 394, startPoint y: 217, endPoint x: 343, endPoint y: 217, distance: 51.0
click at [343, 217] on td "RS202500331179" at bounding box center [437, 218] width 212 height 47
copy td "RS2025003"
click at [1389, 144] on input "Zoeken:" at bounding box center [1417, 142] width 159 height 23
paste input "RS2025003"
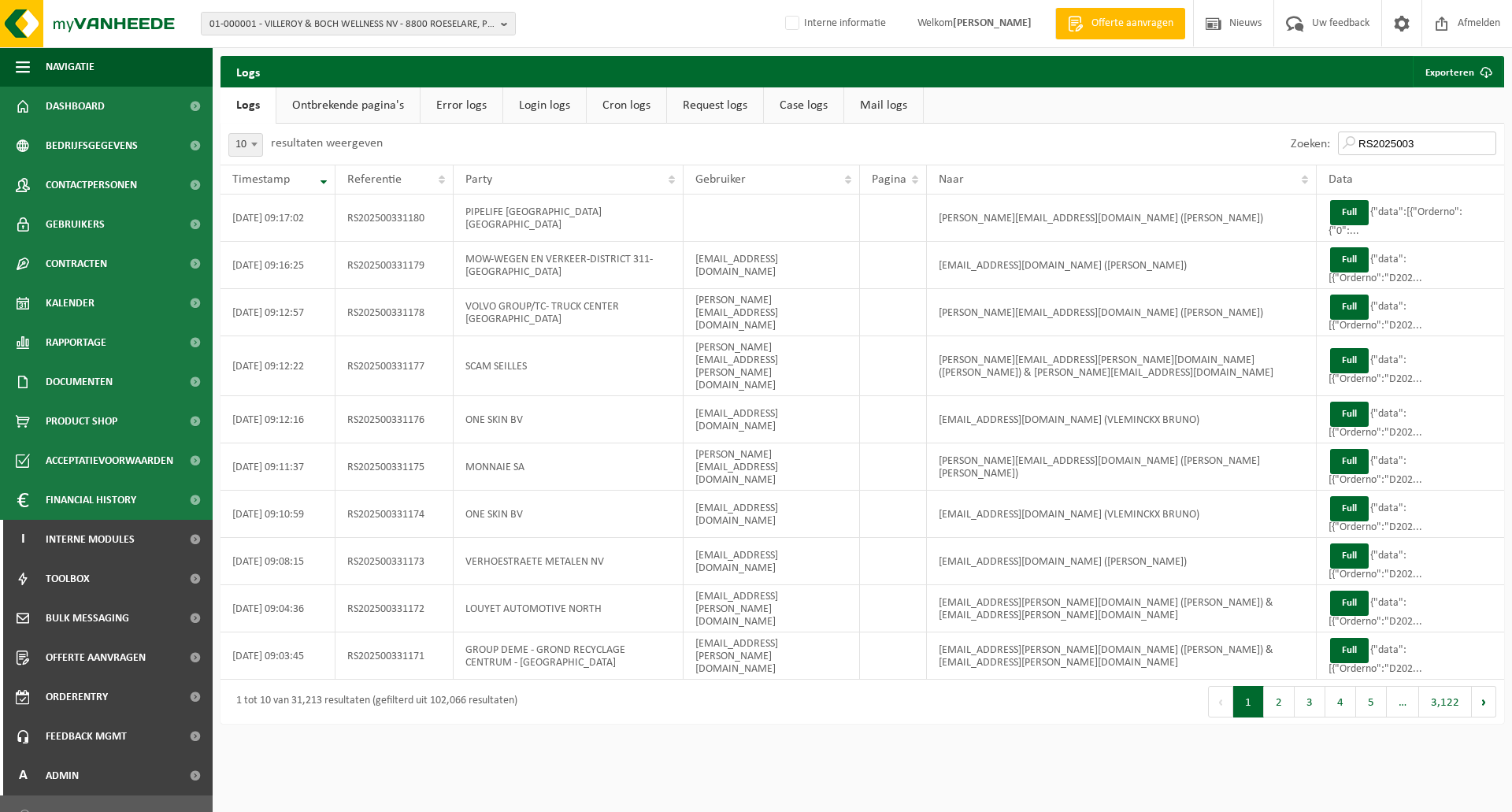
type input "RS2025003"
click at [248, 145] on span at bounding box center [254, 143] width 15 height 20
select select "100"
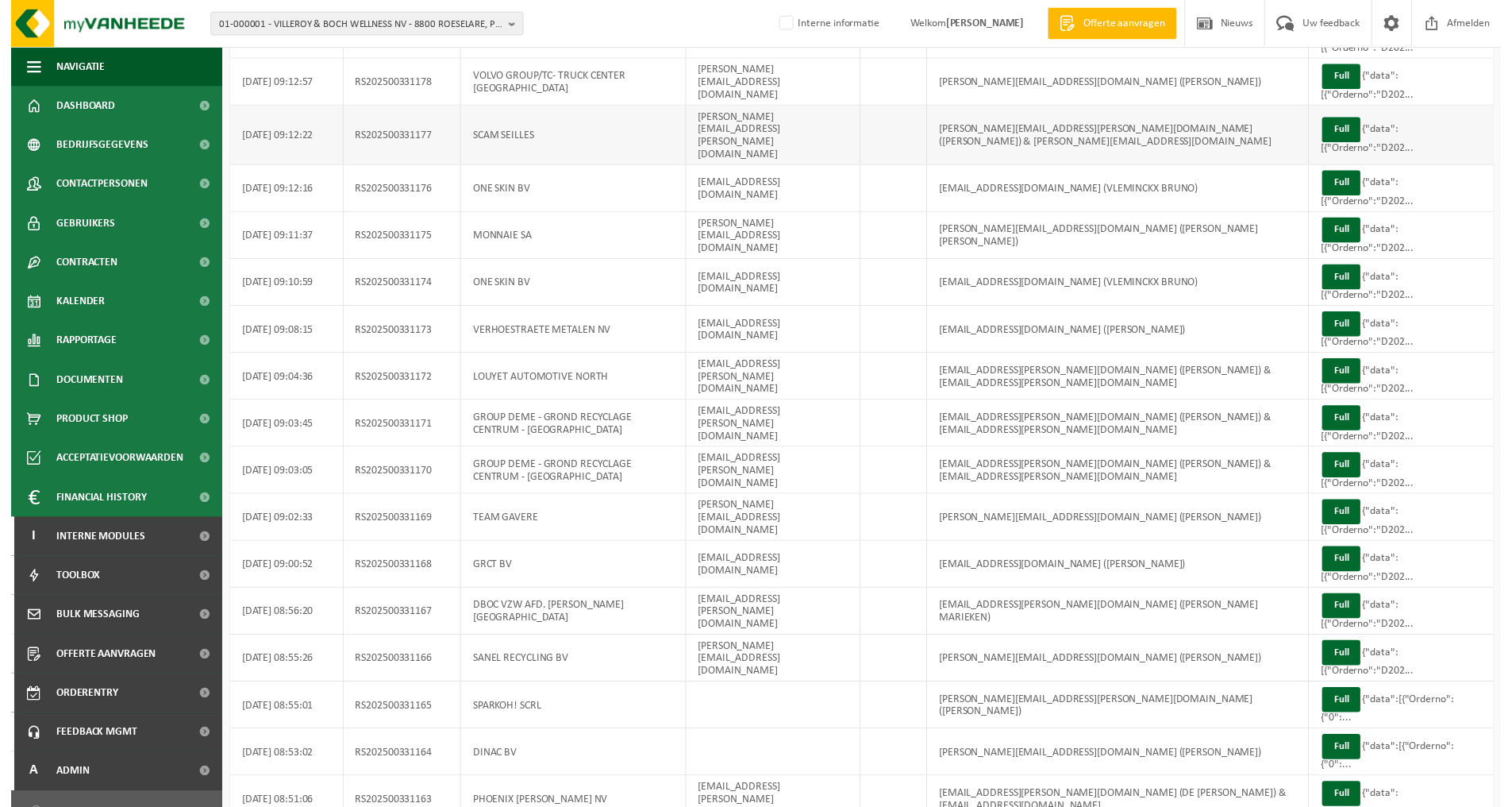
scroll to position [0, 0]
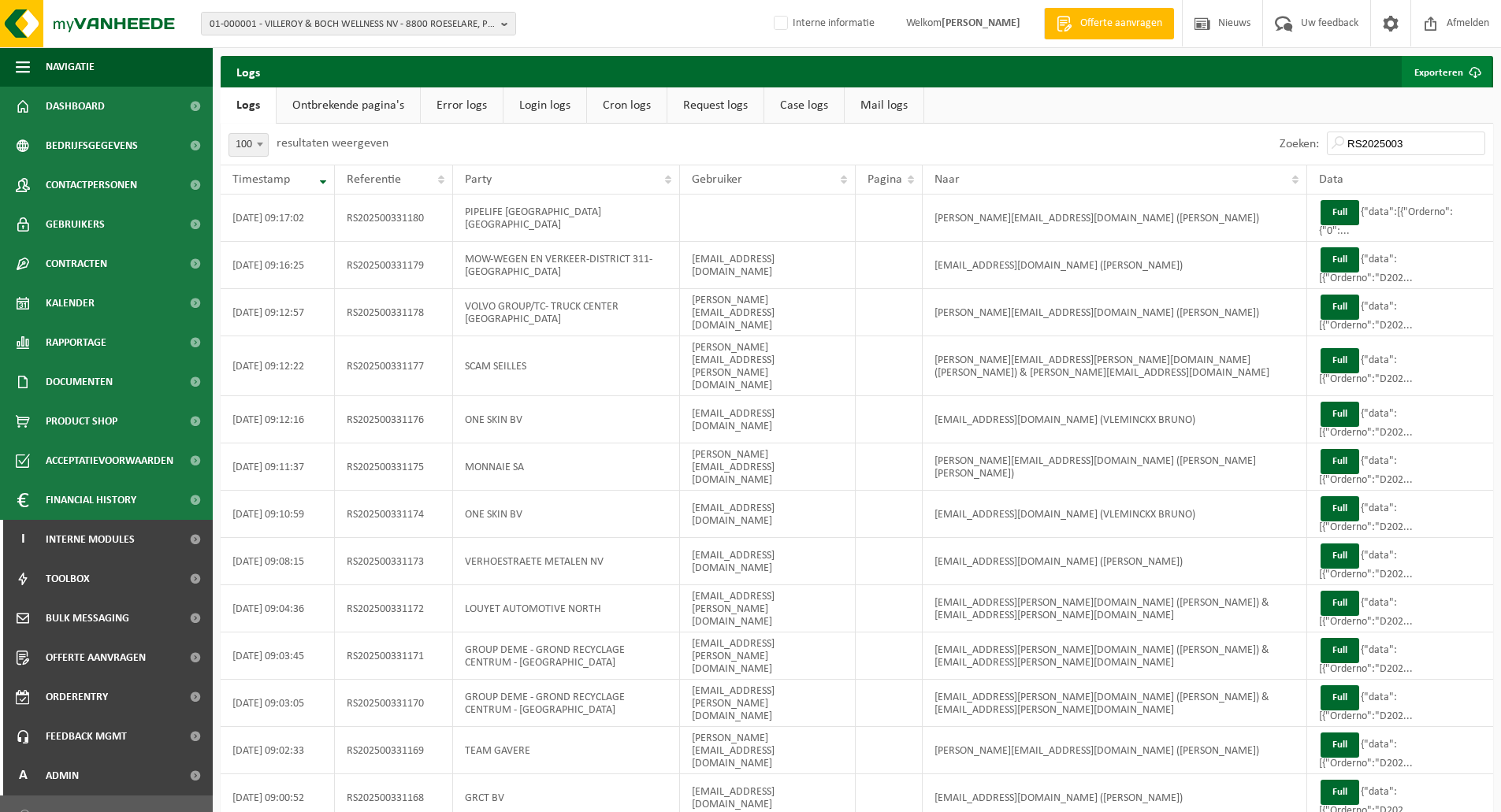
click at [1433, 62] on link "Exporteren" at bounding box center [1446, 71] width 90 height 32
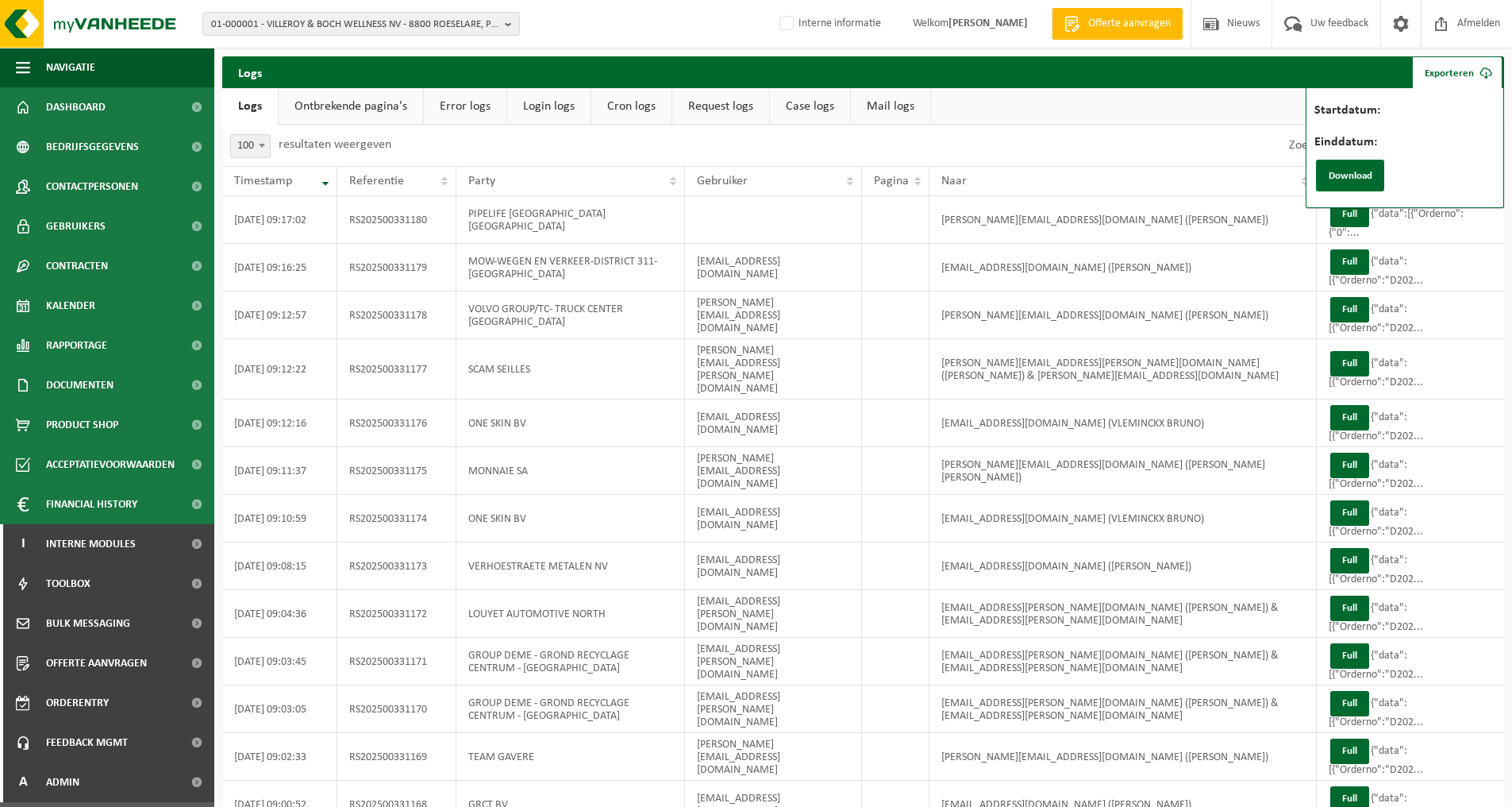
click at [1404, 106] on label "Startdatum:" at bounding box center [1426, 111] width 224 height 16
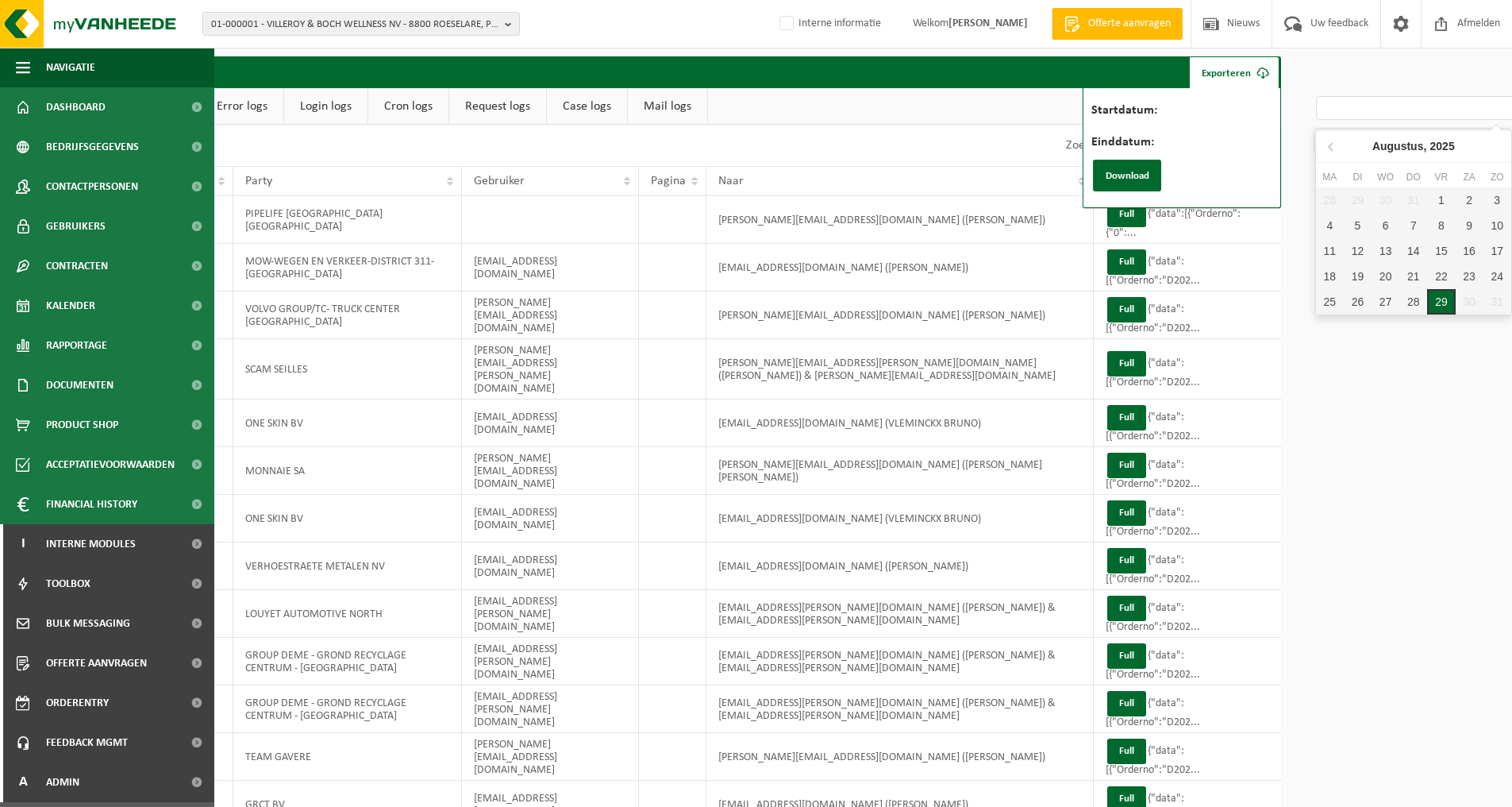
click at [1437, 302] on div "29" at bounding box center [1441, 301] width 28 height 25
type input "[DATE]"
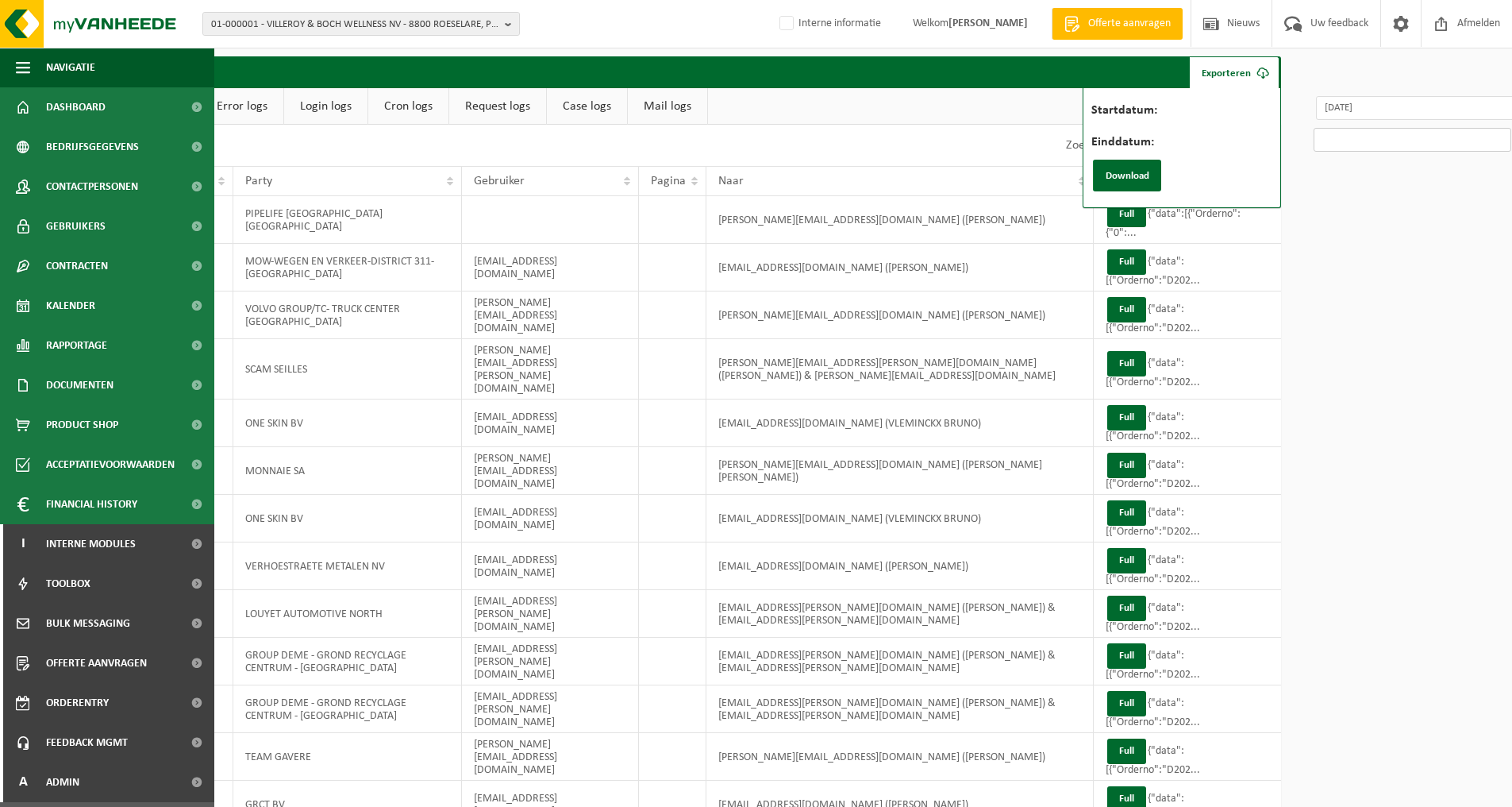
click at [1324, 130] on input "Einddatum:" at bounding box center [1412, 140] width 197 height 24
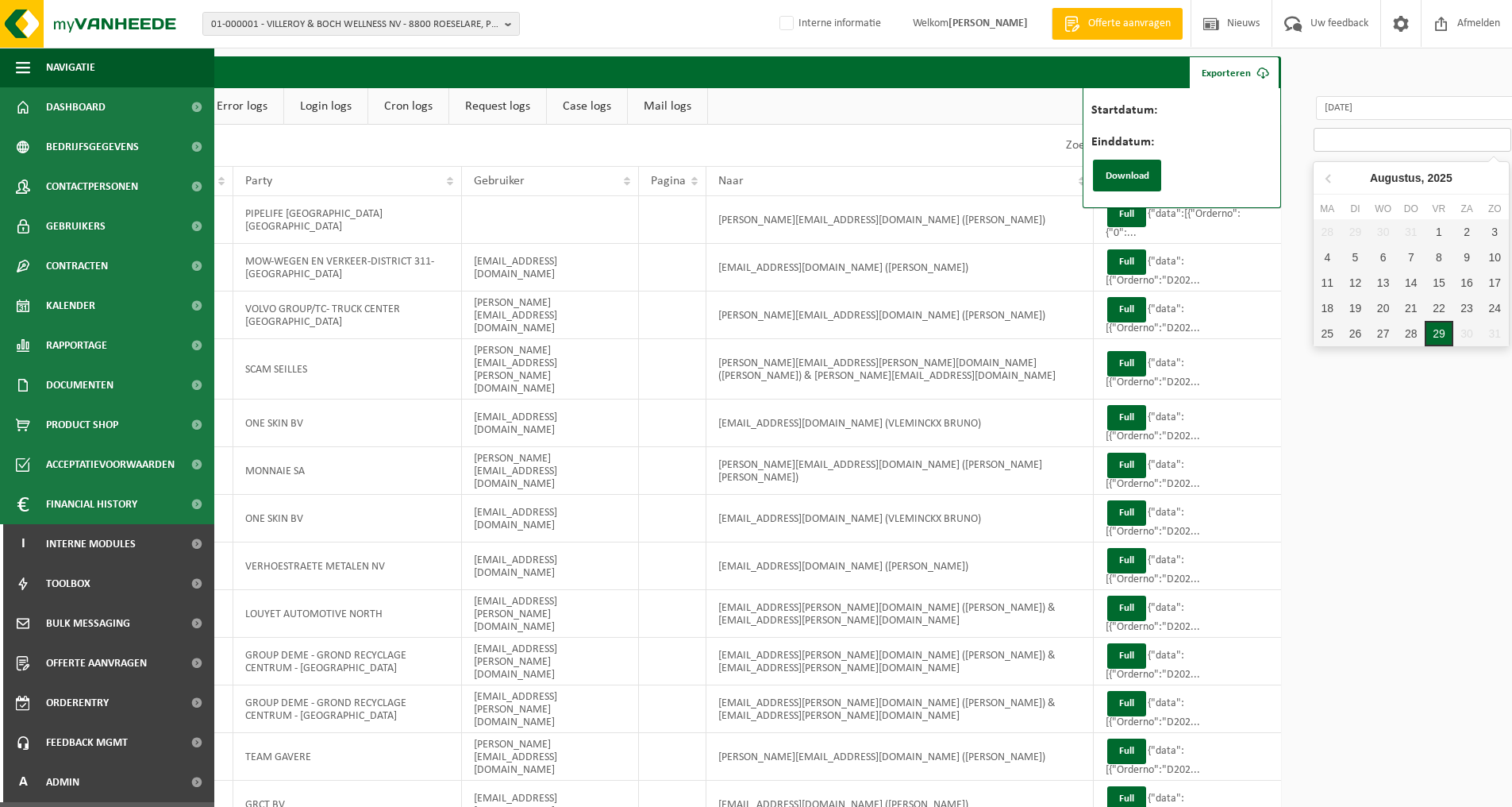
click at [1435, 334] on div "29" at bounding box center [1439, 333] width 28 height 25
type input "[DATE]"
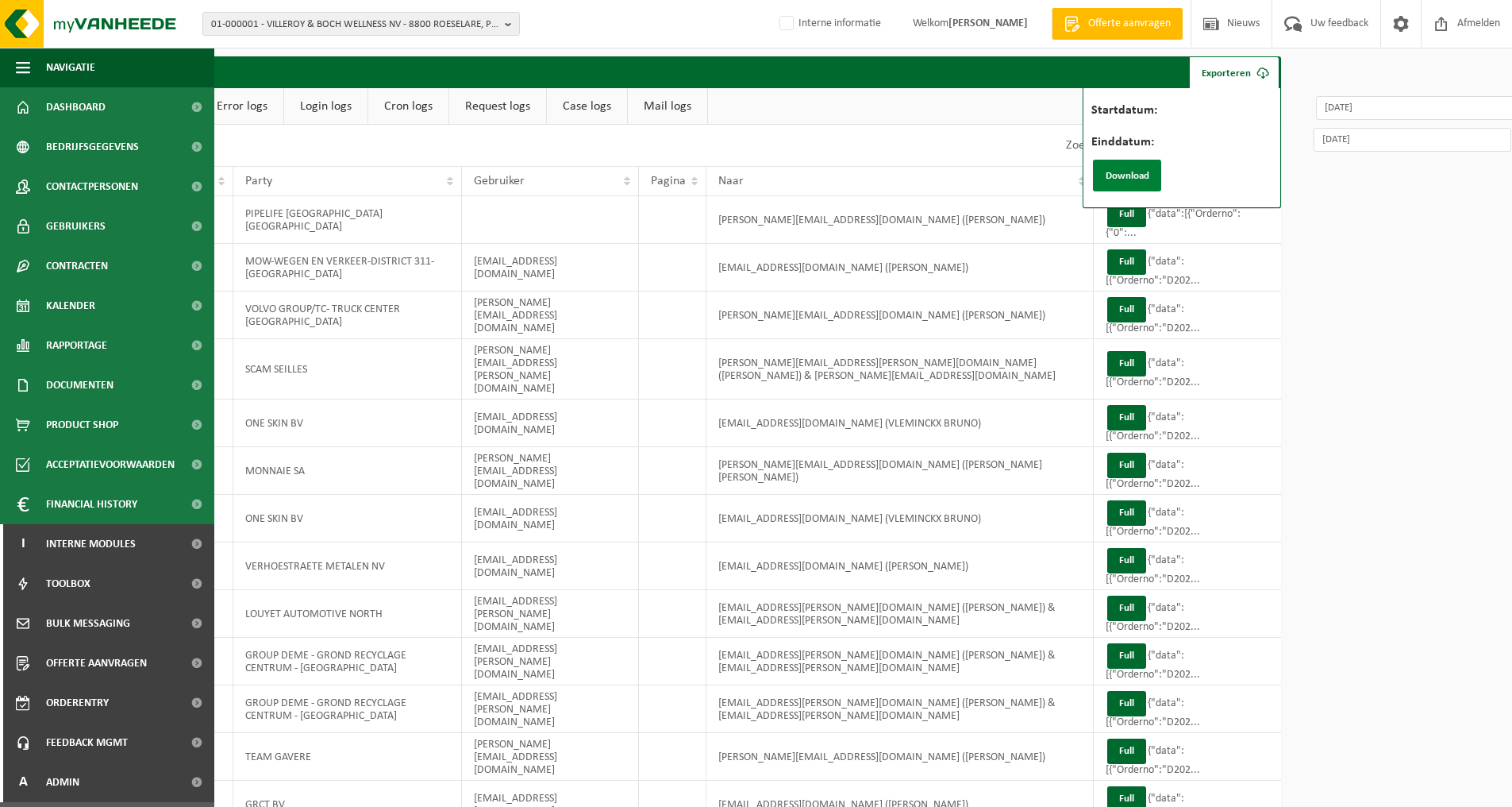
click at [1140, 181] on button "Download" at bounding box center [1127, 175] width 69 height 32
